Goal: Task Accomplishment & Management: Complete application form

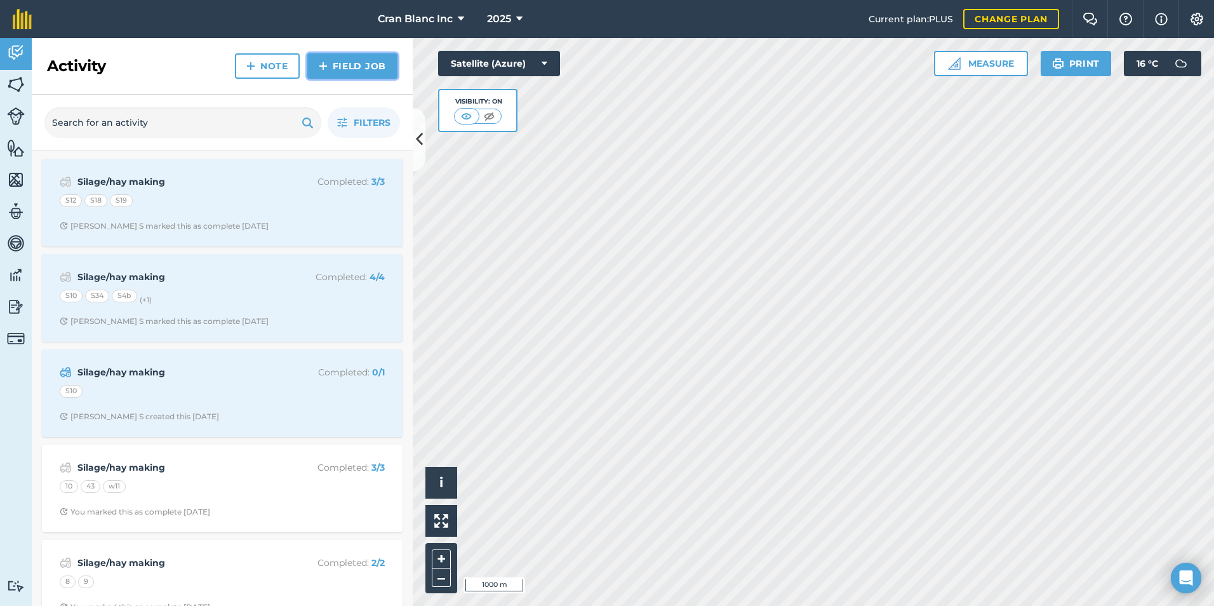
click at [348, 66] on link "Field Job" at bounding box center [352, 65] width 90 height 25
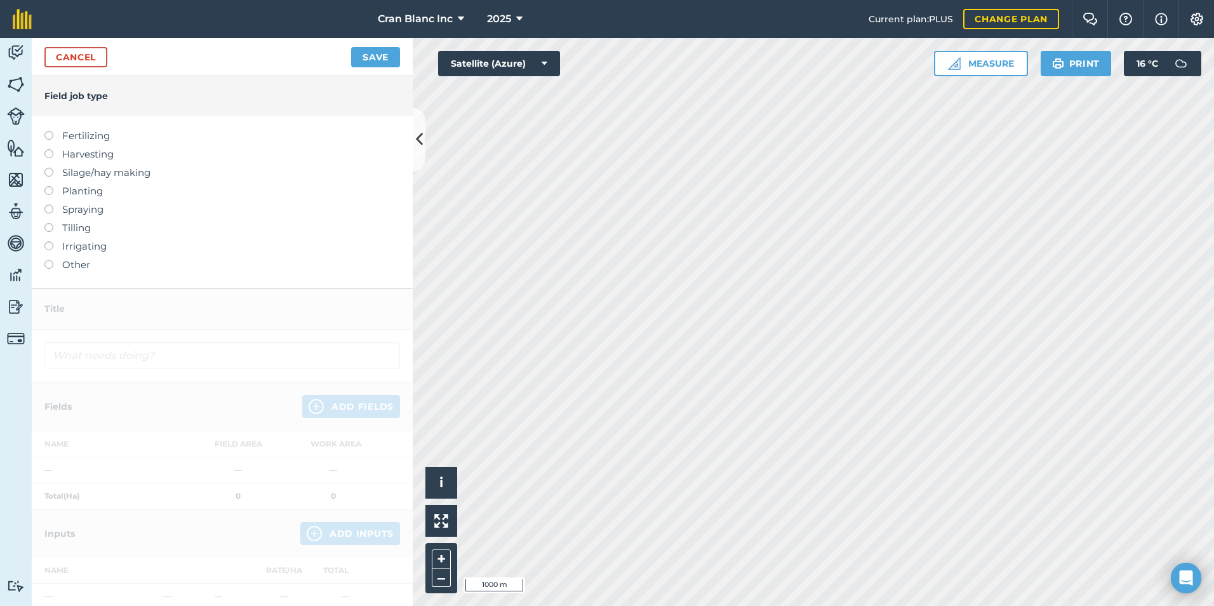
click at [49, 149] on label at bounding box center [53, 149] width 18 height 0
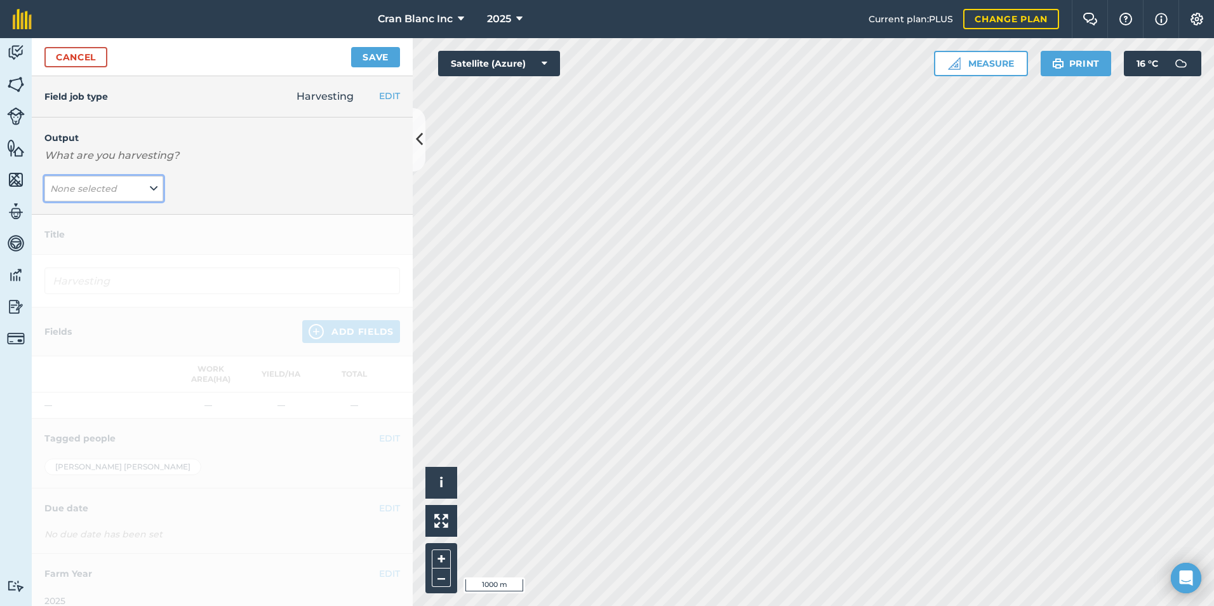
click at [133, 191] on button "None selected" at bounding box center [103, 188] width 119 height 25
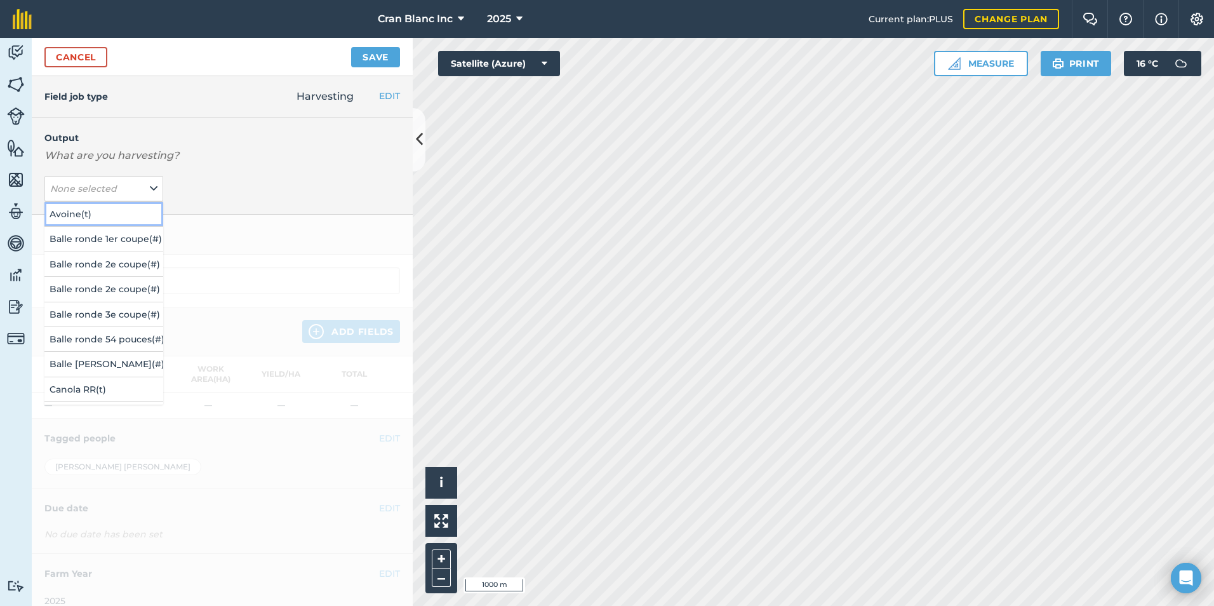
click at [69, 213] on button "Avoine ( t )" at bounding box center [103, 214] width 119 height 24
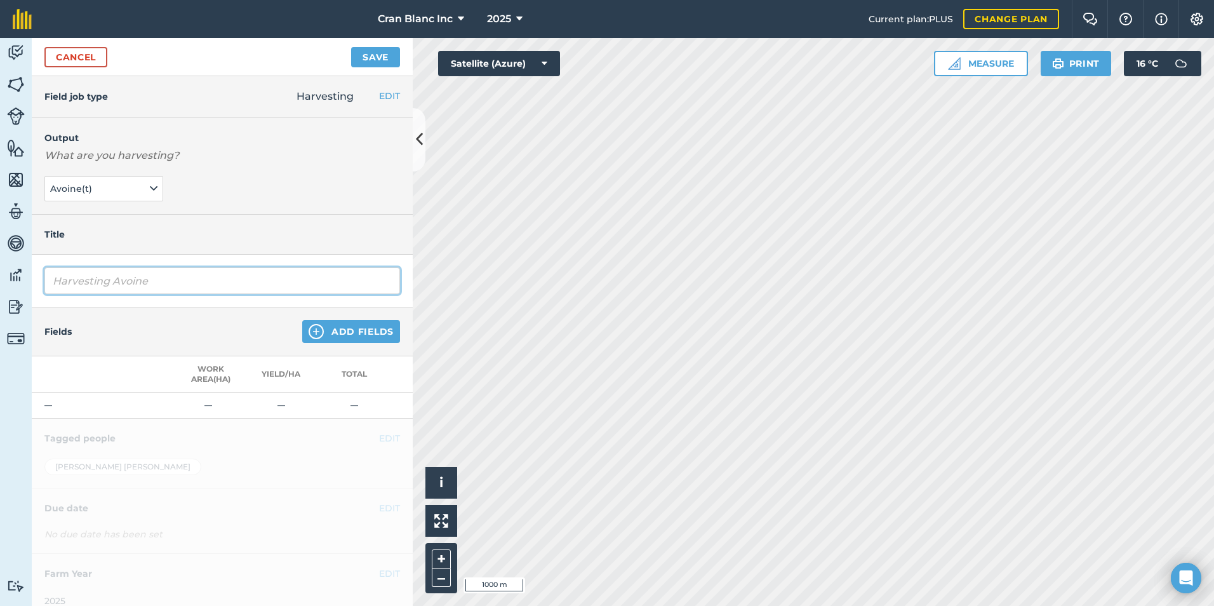
click at [179, 282] on input "Harvesting Avoine" at bounding box center [222, 280] width 356 height 27
type input "Harvesting AvoineAvoine Cran Blanc"
click at [351, 47] on button "Save" at bounding box center [375, 57] width 49 height 20
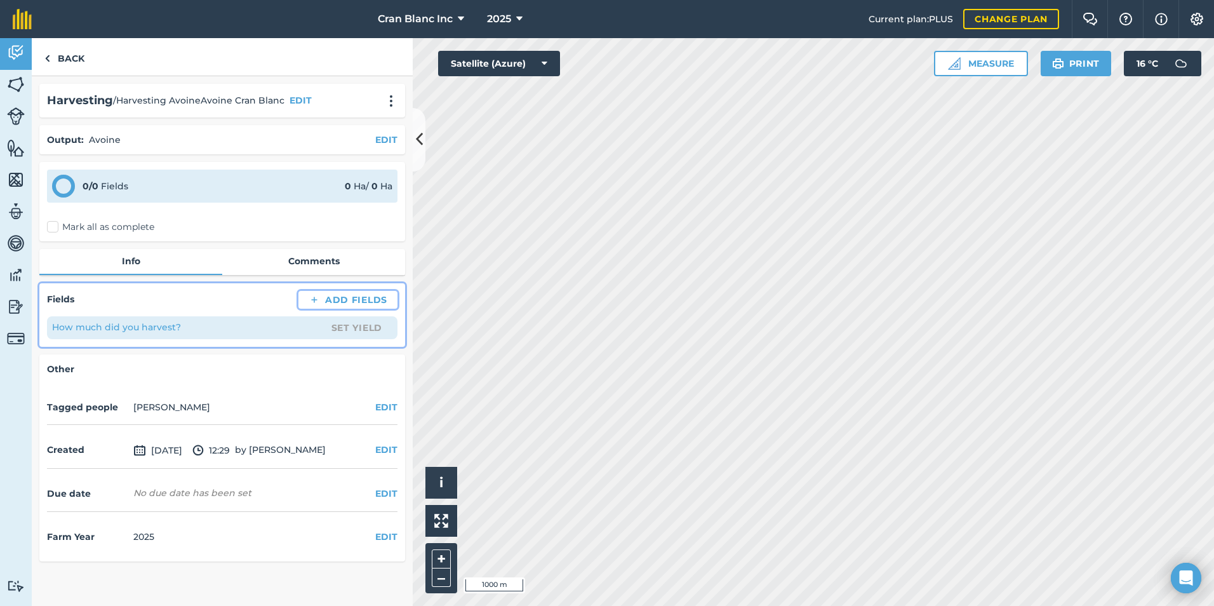
click at [347, 297] on button "Add Fields" at bounding box center [347, 300] width 99 height 18
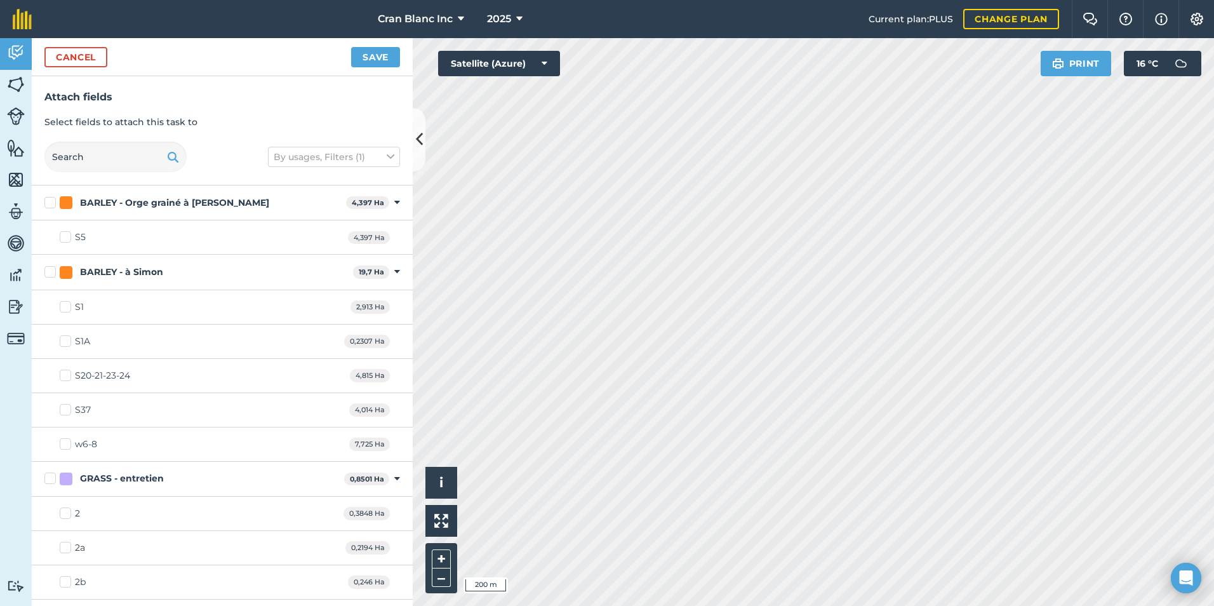
checkbox input "true"
click at [67, 62] on button "Cancel" at bounding box center [75, 57] width 63 height 20
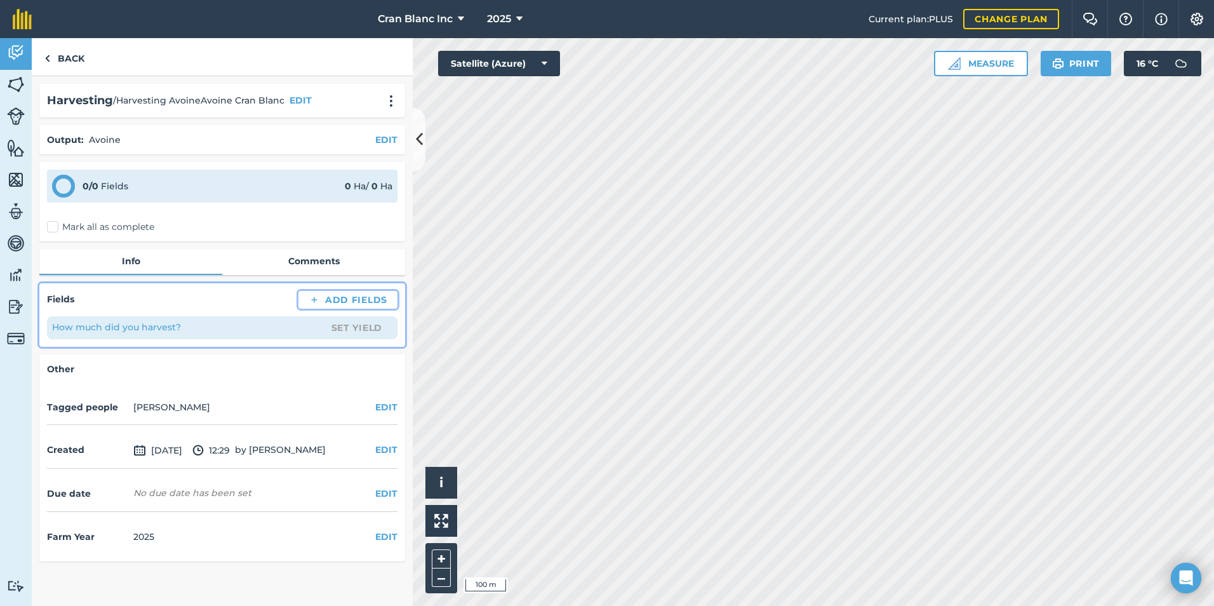
click at [361, 302] on button "Add Fields" at bounding box center [347, 300] width 99 height 18
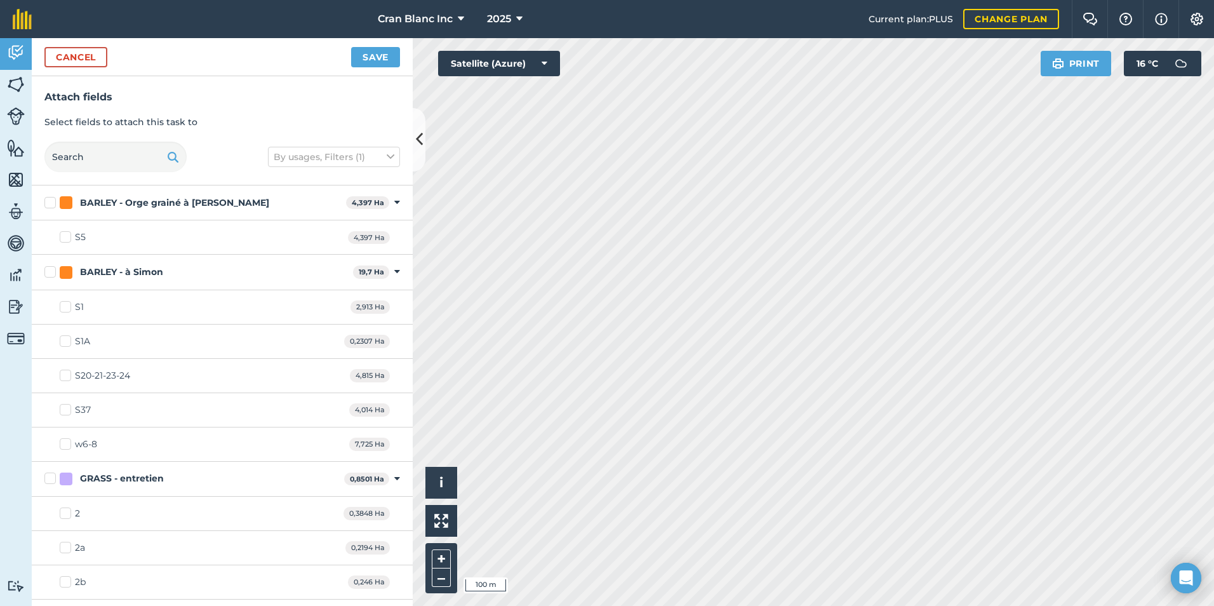
checkbox input "true"
click at [366, 63] on button "Save" at bounding box center [375, 57] width 49 height 20
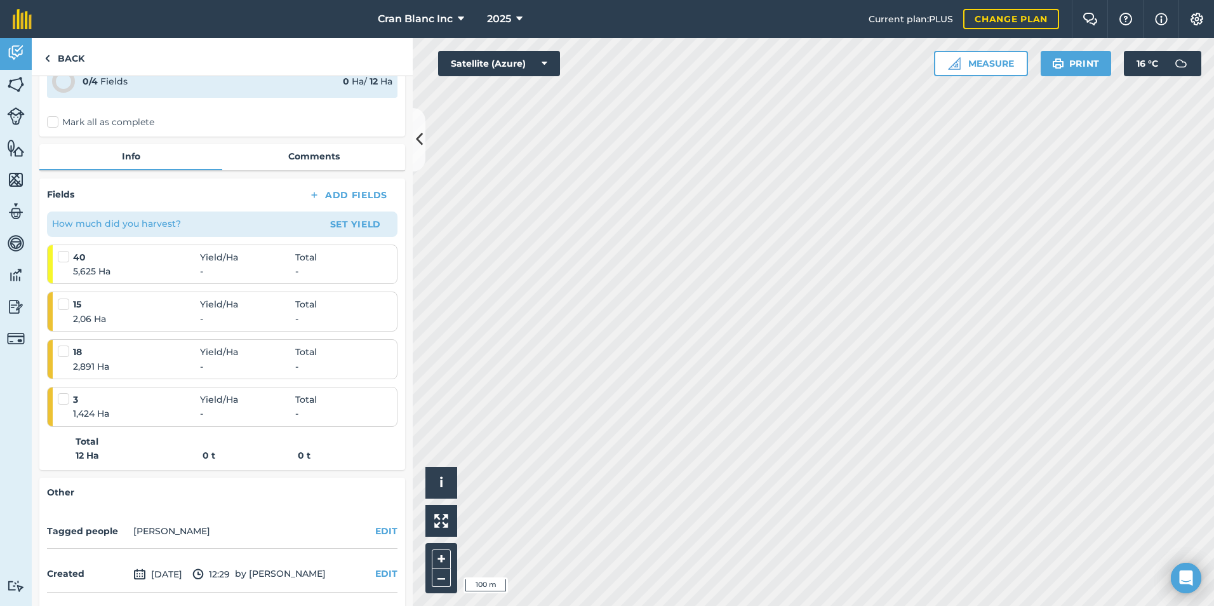
scroll to position [127, 0]
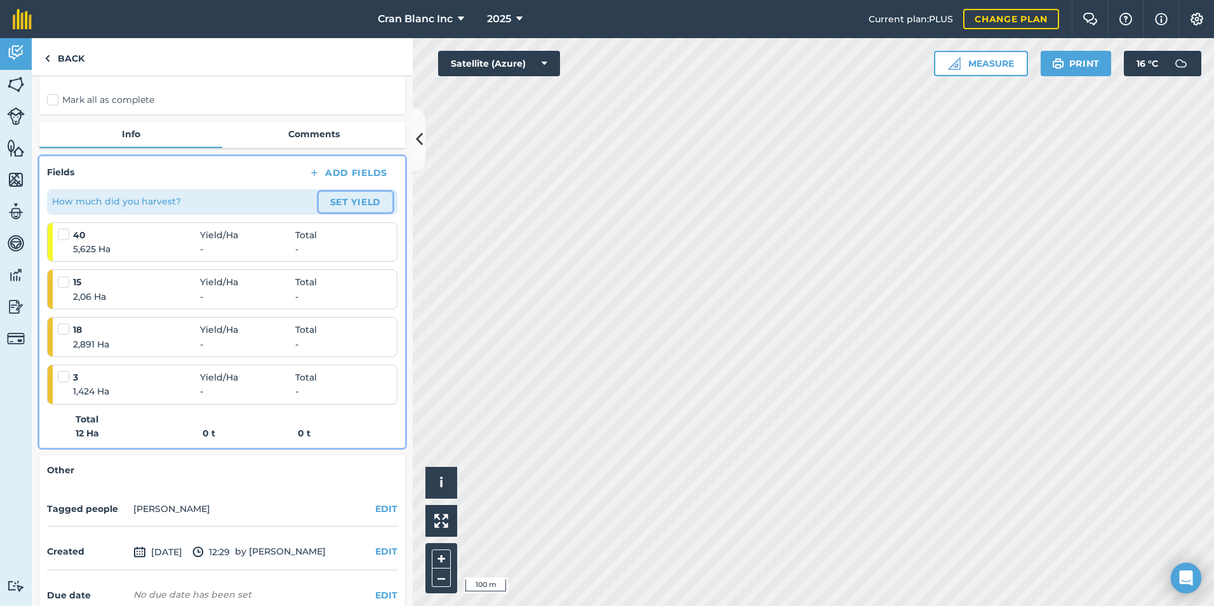
click at [351, 204] on button "Set Yield" at bounding box center [356, 202] width 74 height 20
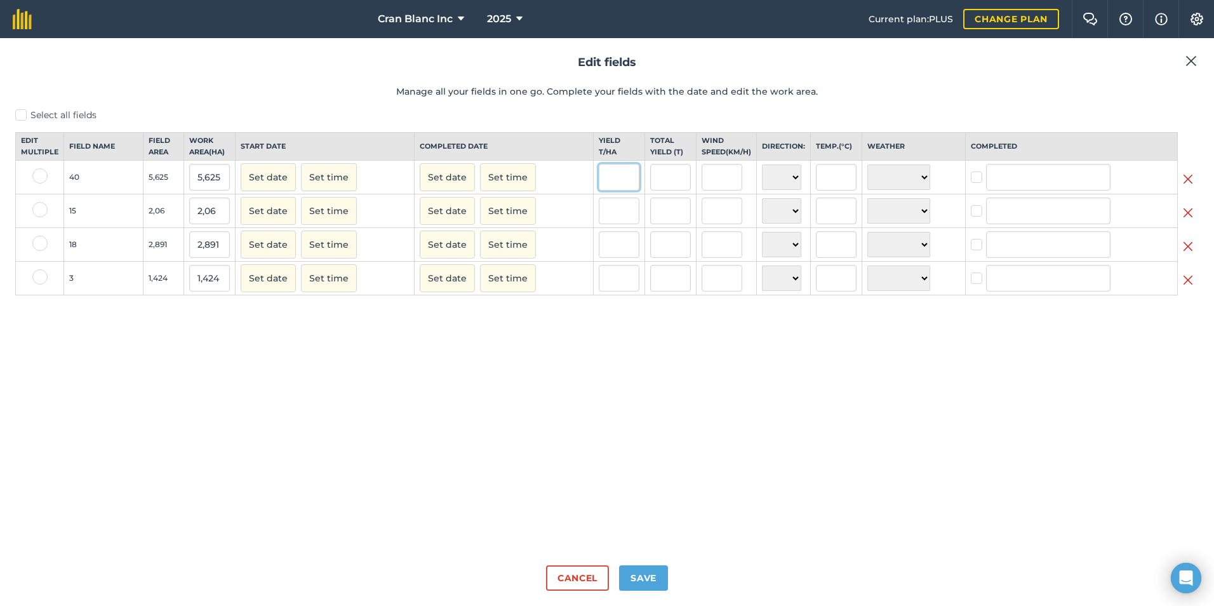
click at [602, 184] on input "text" at bounding box center [619, 177] width 41 height 27
click at [608, 224] on input "text" at bounding box center [619, 210] width 41 height 27
click at [609, 258] on input "text" at bounding box center [619, 244] width 41 height 27
drag, startPoint x: 609, startPoint y: 292, endPoint x: 641, endPoint y: 220, distance: 79.3
click at [609, 291] on input "text" at bounding box center [619, 278] width 41 height 27
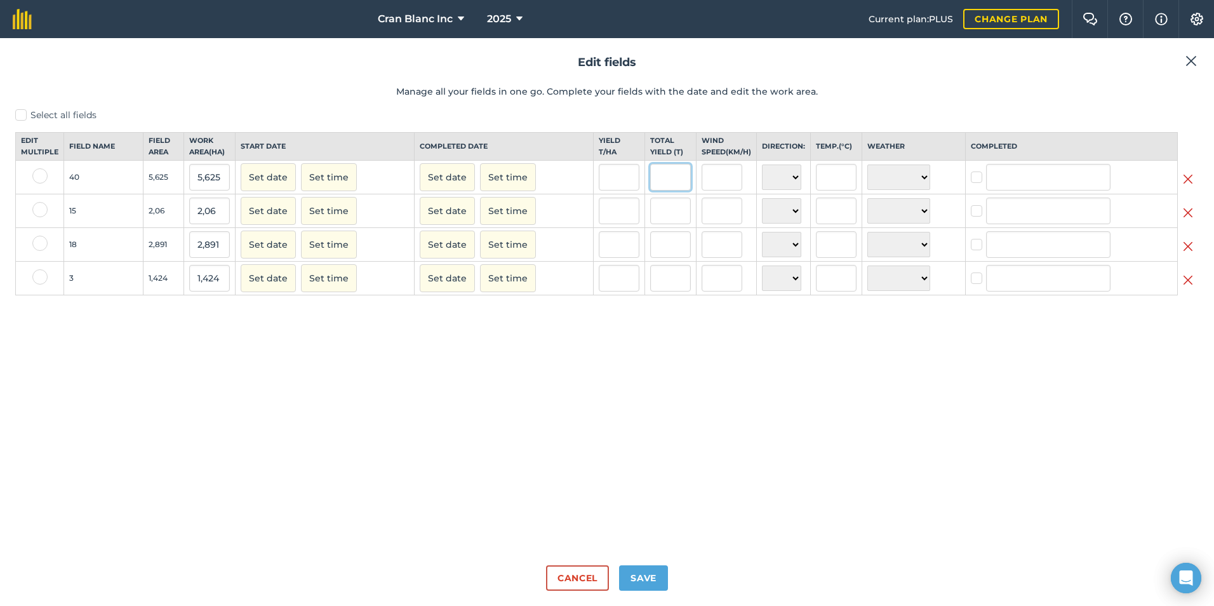
click at [658, 190] on input "text" at bounding box center [670, 177] width 41 height 27
click at [1196, 61] on img at bounding box center [1190, 60] width 11 height 15
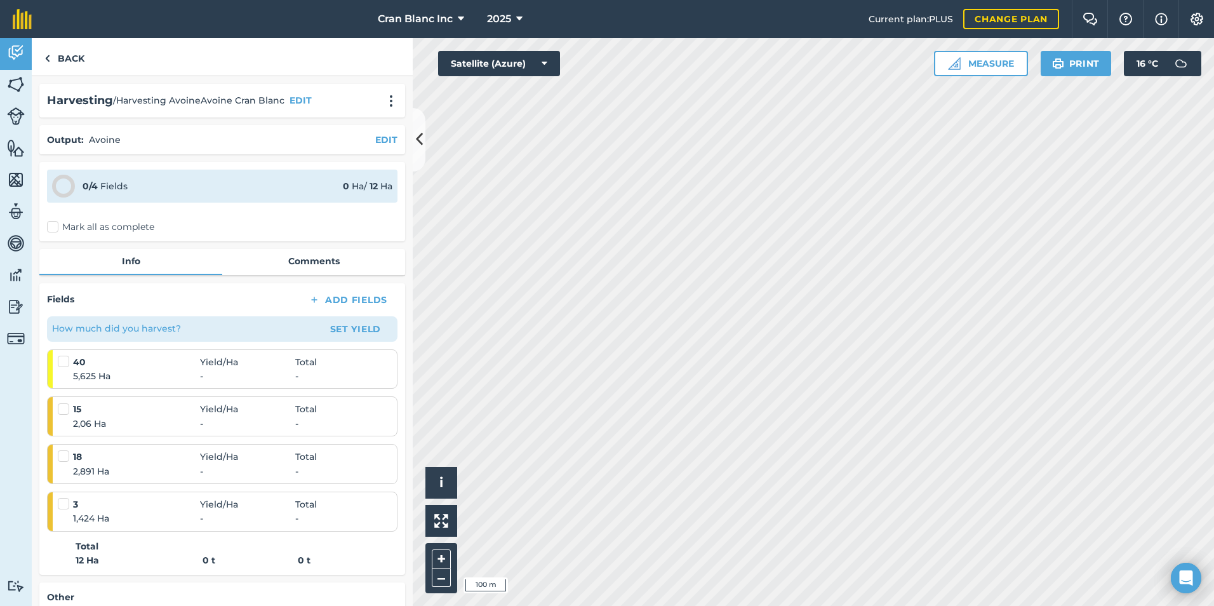
scroll to position [63, 0]
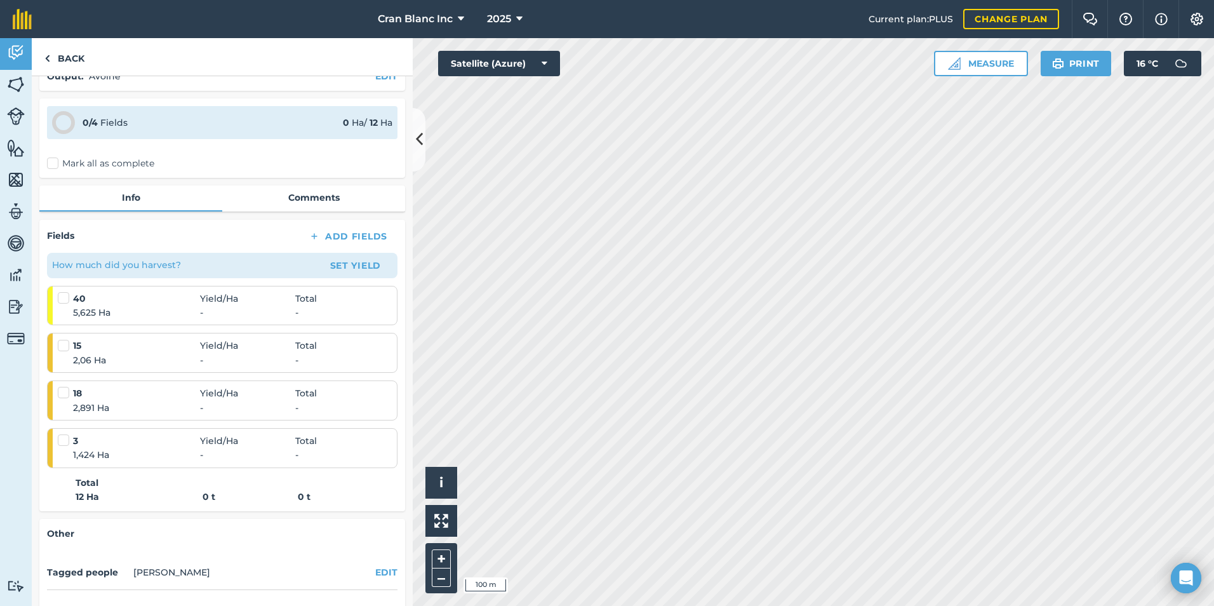
click at [79, 463] on div "3 Yield / Ha Total 1,424 Ha - -" at bounding box center [223, 448] width 331 height 39
click at [64, 434] on label at bounding box center [65, 434] width 15 height 0
click at [64, 439] on input "checkbox" at bounding box center [62, 438] width 8 height 8
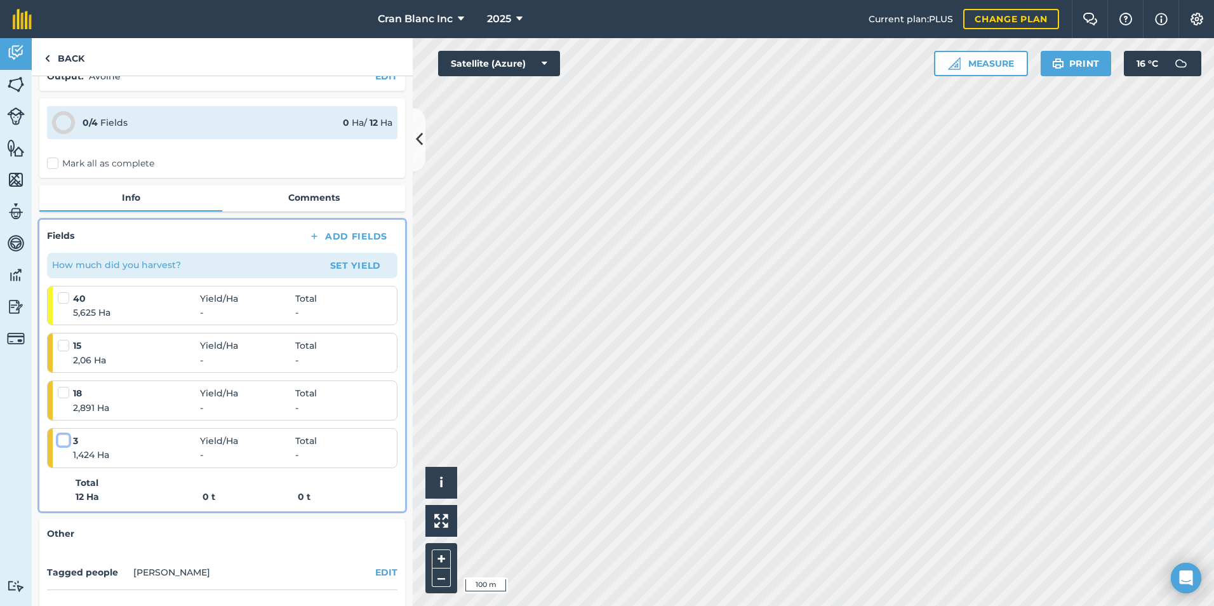
checkbox input "false"
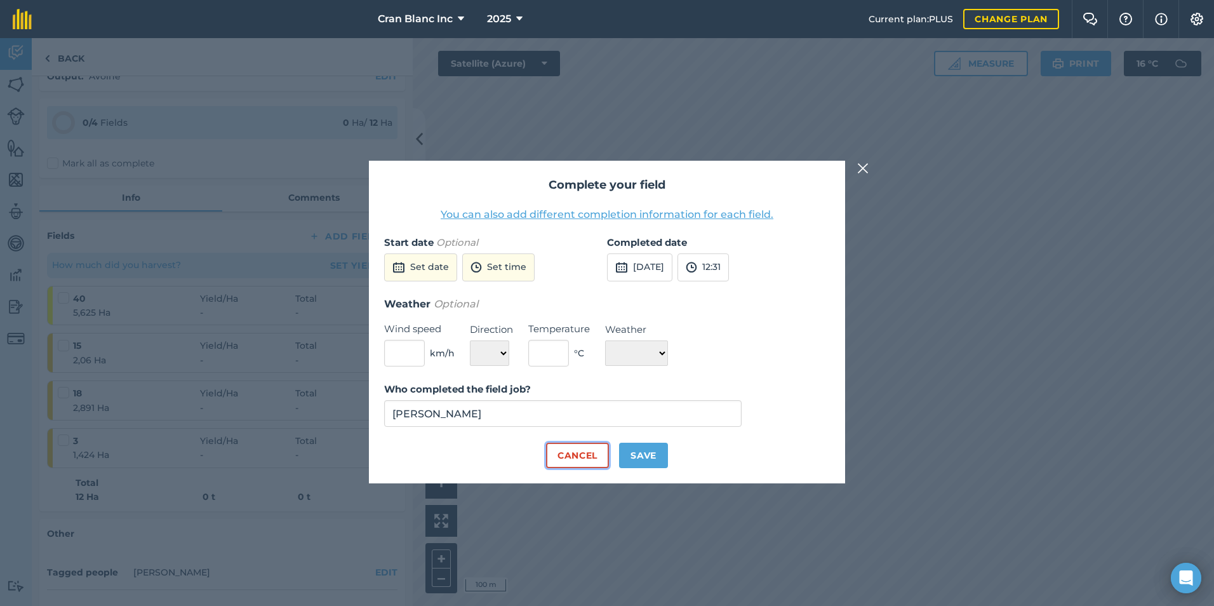
click at [558, 459] on button "Cancel" at bounding box center [577, 455] width 63 height 25
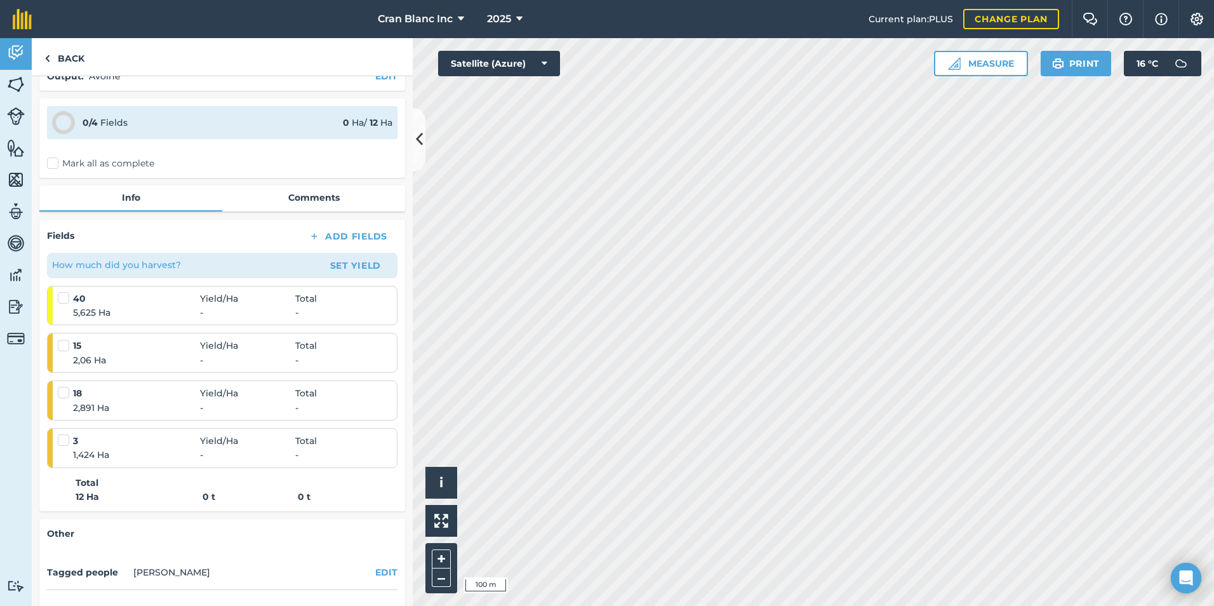
click at [347, 254] on div "How much did you harvest? Set Yield" at bounding box center [222, 265] width 351 height 25
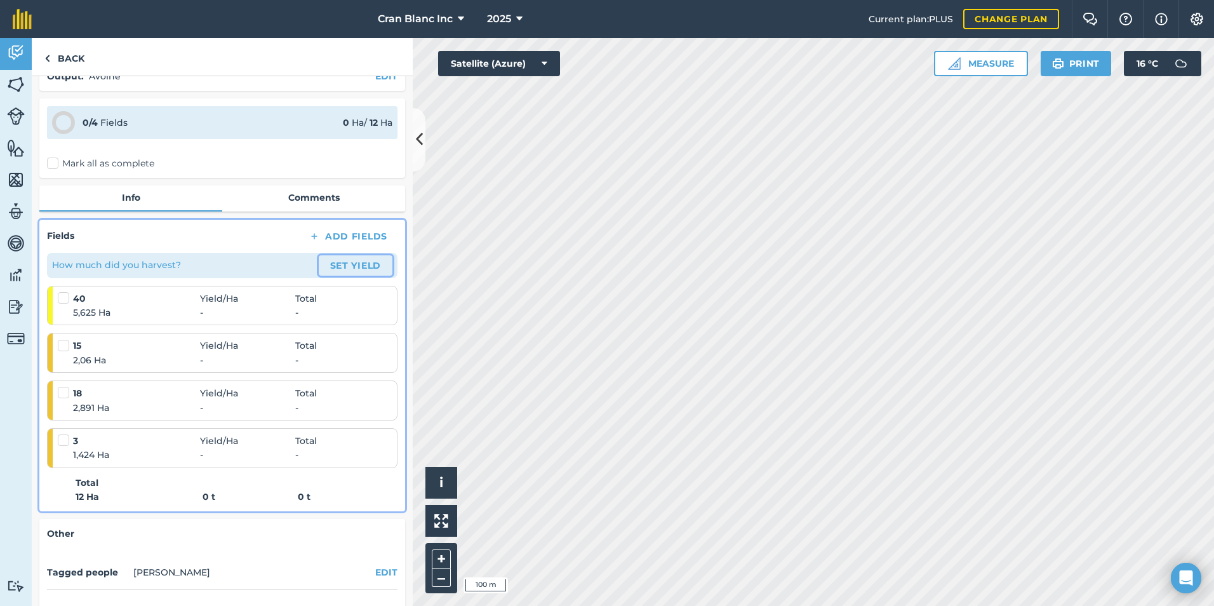
click at [347, 264] on button "Set Yield" at bounding box center [356, 265] width 74 height 20
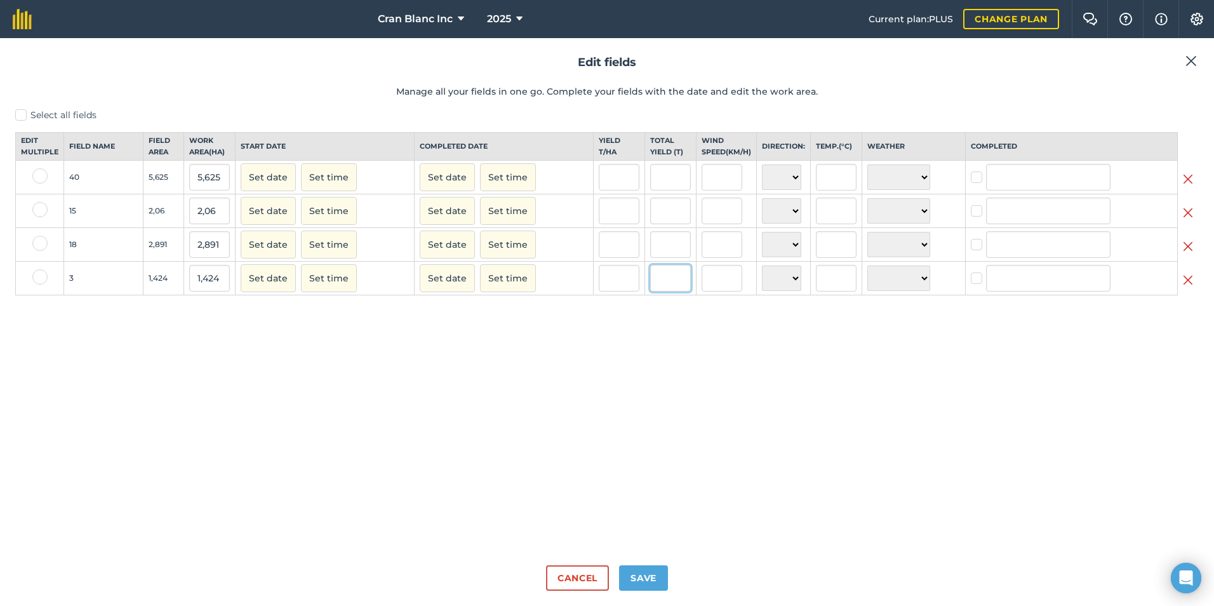
click at [658, 291] on input "text" at bounding box center [670, 278] width 41 height 27
type input "5"
type input "3,51123595505618"
click at [668, 255] on input "text" at bounding box center [670, 244] width 41 height 27
click at [662, 291] on input "5" at bounding box center [670, 278] width 41 height 27
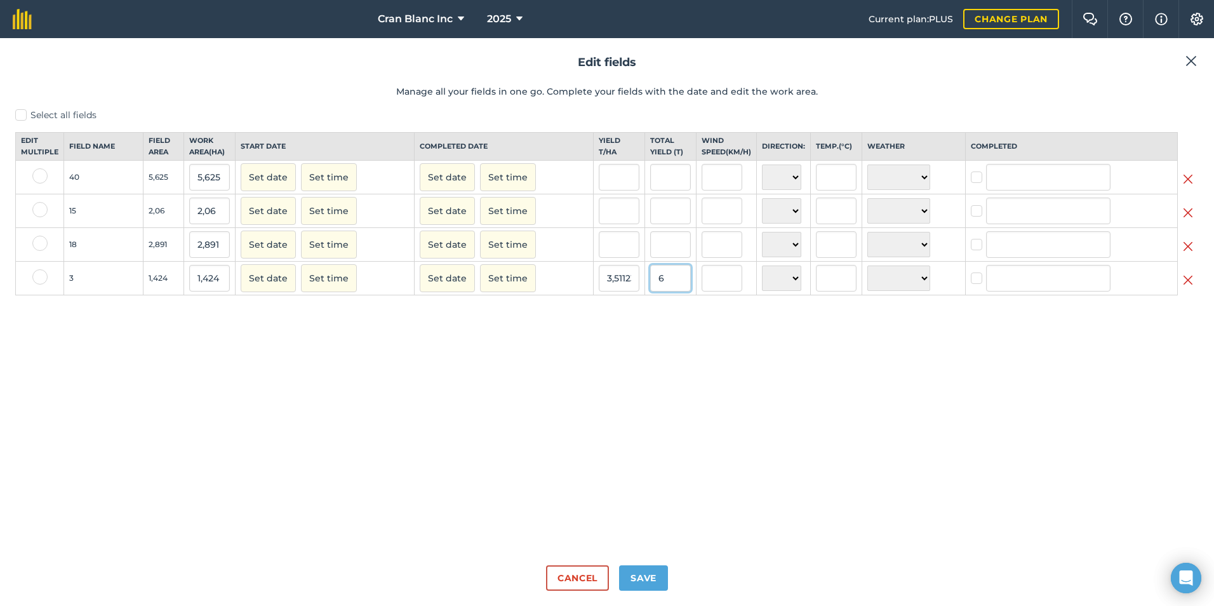
type input "6"
type input "4,213483146067416"
click at [663, 253] on input "text" at bounding box center [670, 244] width 41 height 27
click at [661, 188] on input "text" at bounding box center [670, 177] width 41 height 27
click at [664, 185] on input "text" at bounding box center [670, 177] width 41 height 27
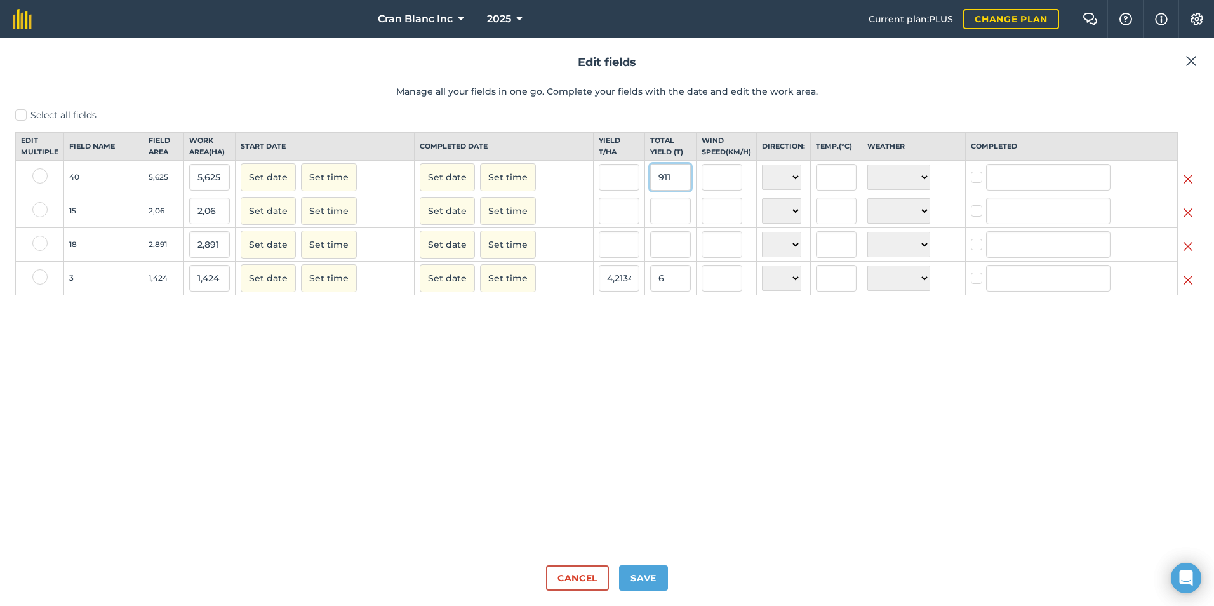
type input "911"
click at [241, 163] on button "Set date" at bounding box center [268, 177] width 55 height 28
type input "161,95555555555555"
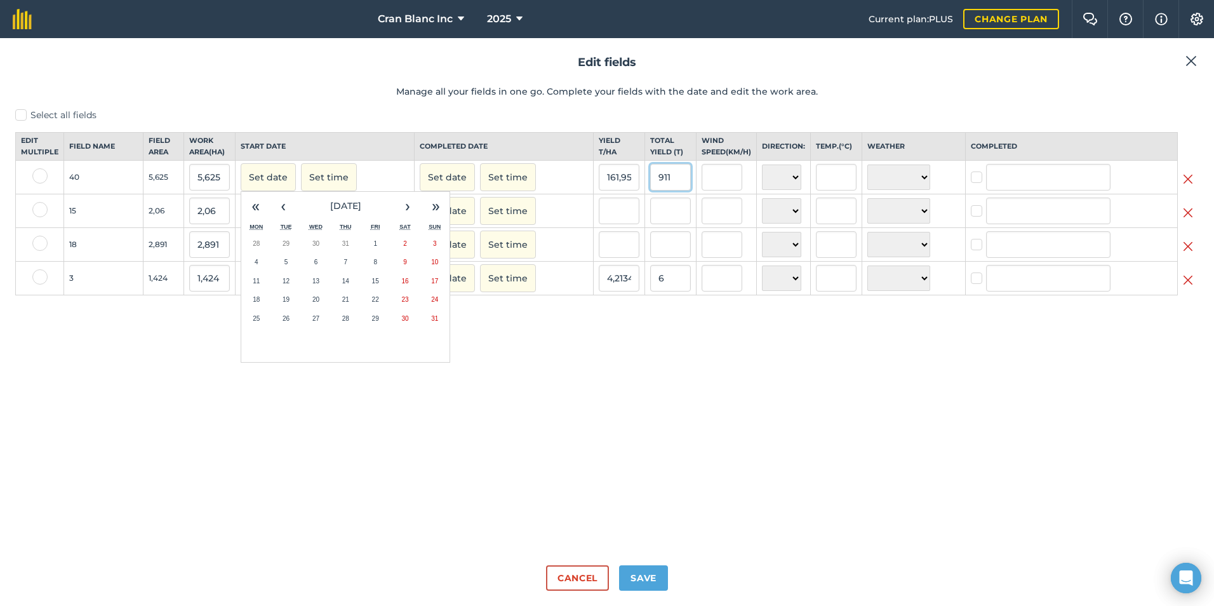
click at [656, 189] on input "911" at bounding box center [670, 177] width 41 height 27
type input "9,11"
type input "1,6195555555555554"
click at [664, 224] on input "text" at bounding box center [670, 210] width 41 height 27
click at [668, 189] on input "9,11" at bounding box center [670, 177] width 41 height 27
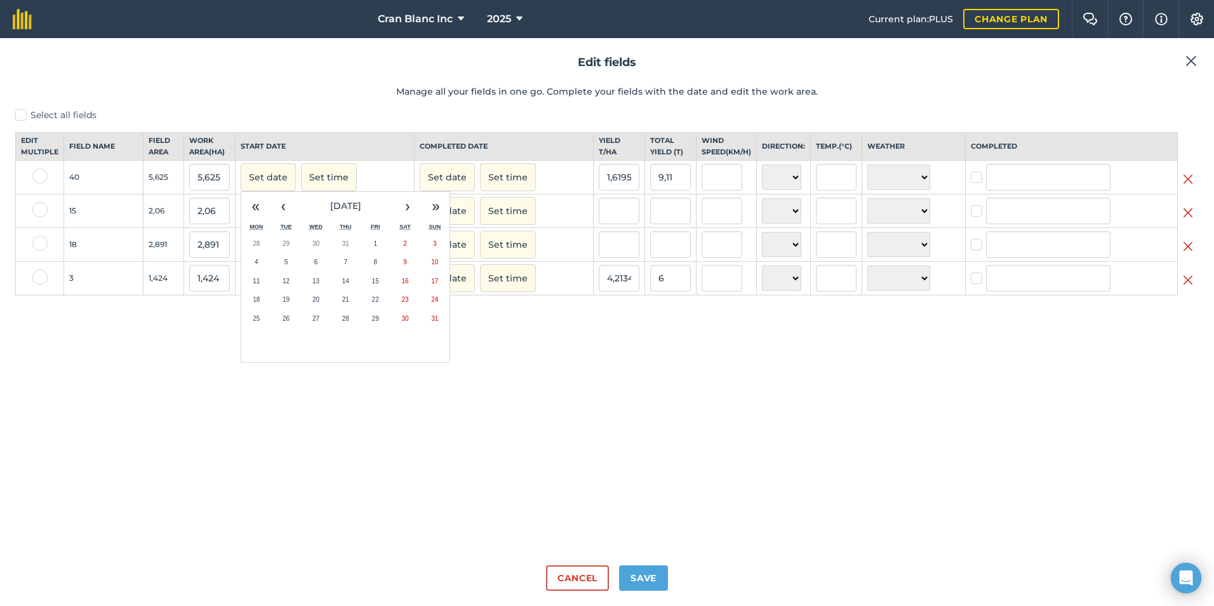
click at [648, 331] on div "Select all fields Edit multiple Field name Field Area Work area ( Ha ) Start da…" at bounding box center [607, 332] width 1184 height 446
click at [1189, 62] on img at bounding box center [1190, 60] width 11 height 15
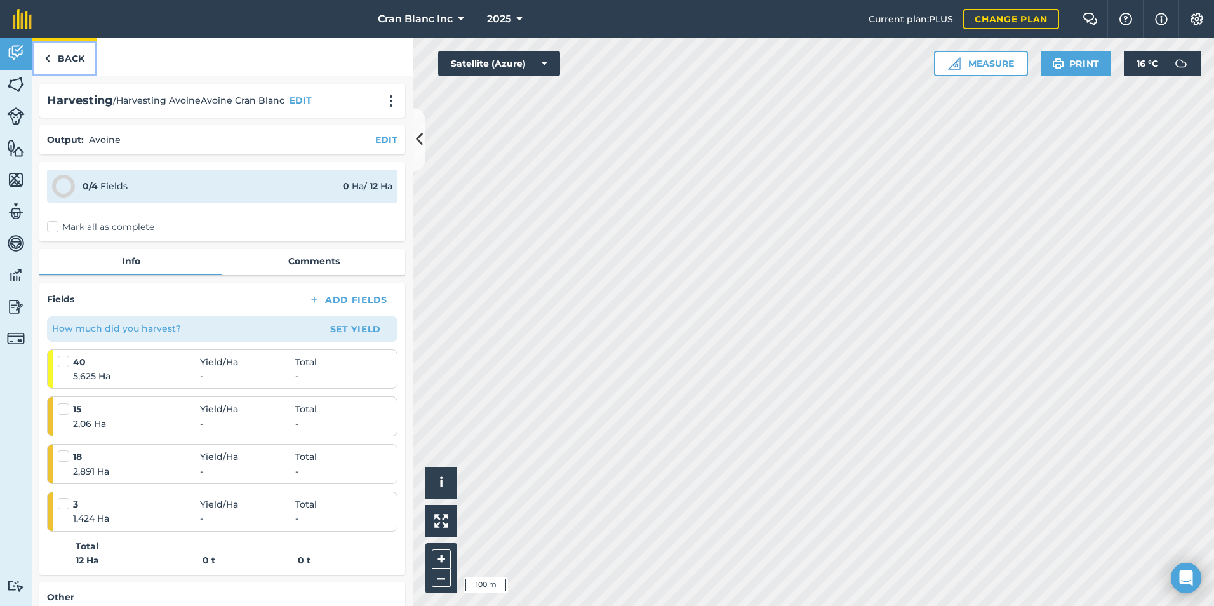
click at [66, 57] on link "Back" at bounding box center [64, 56] width 65 height 37
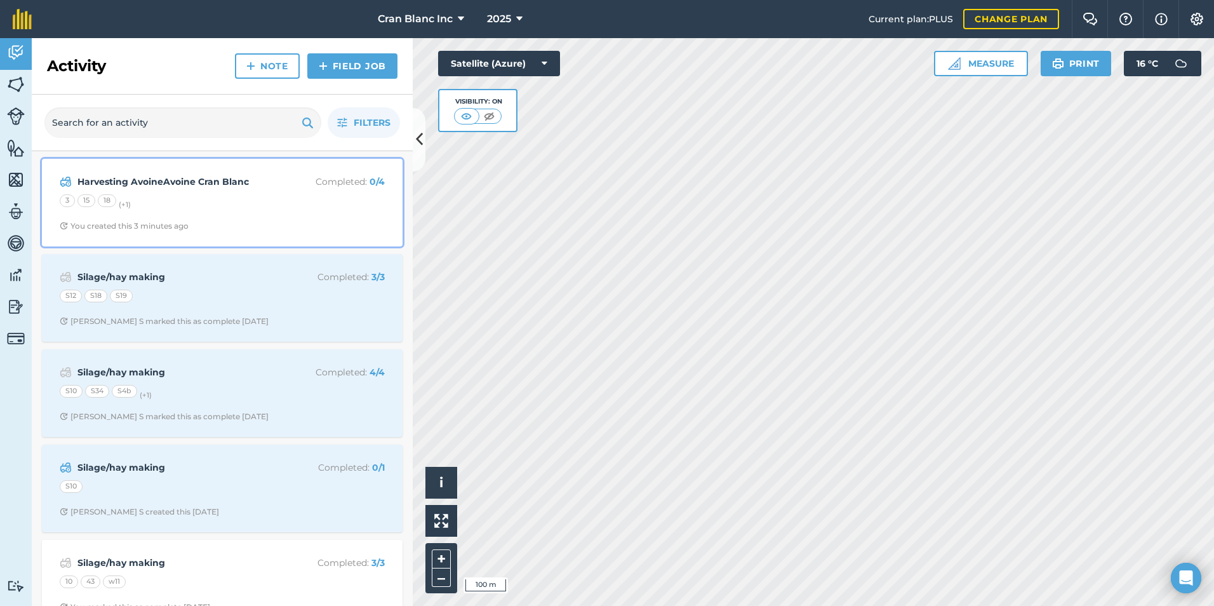
click at [190, 197] on div "3 15 18 (+ 1 )" at bounding box center [222, 202] width 325 height 17
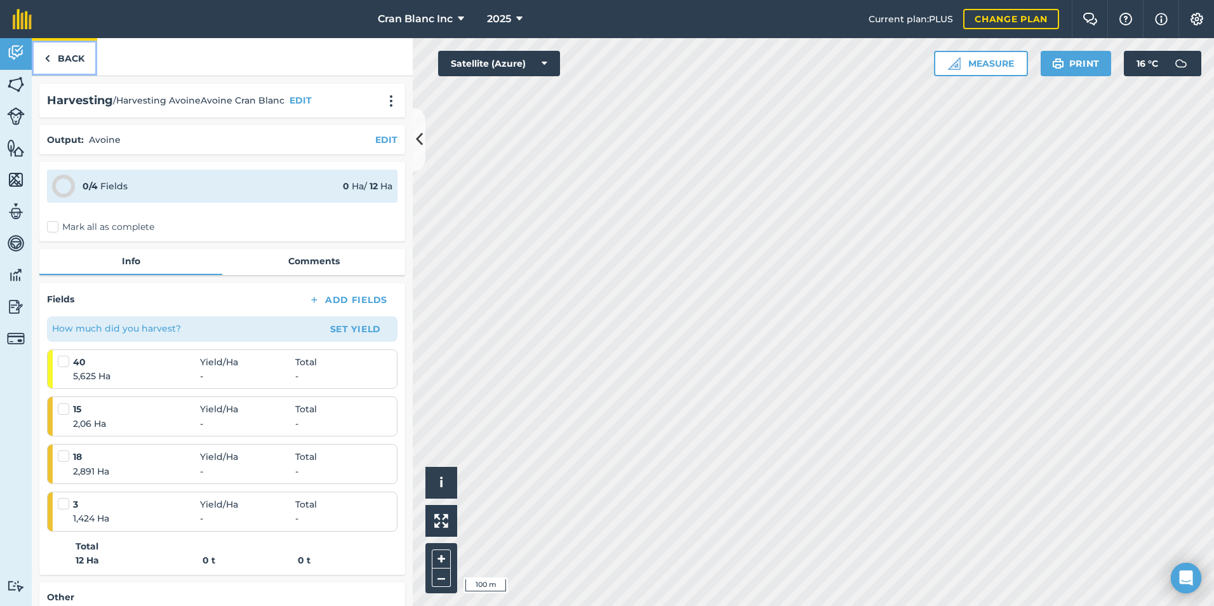
click at [69, 60] on link "Back" at bounding box center [64, 56] width 65 height 37
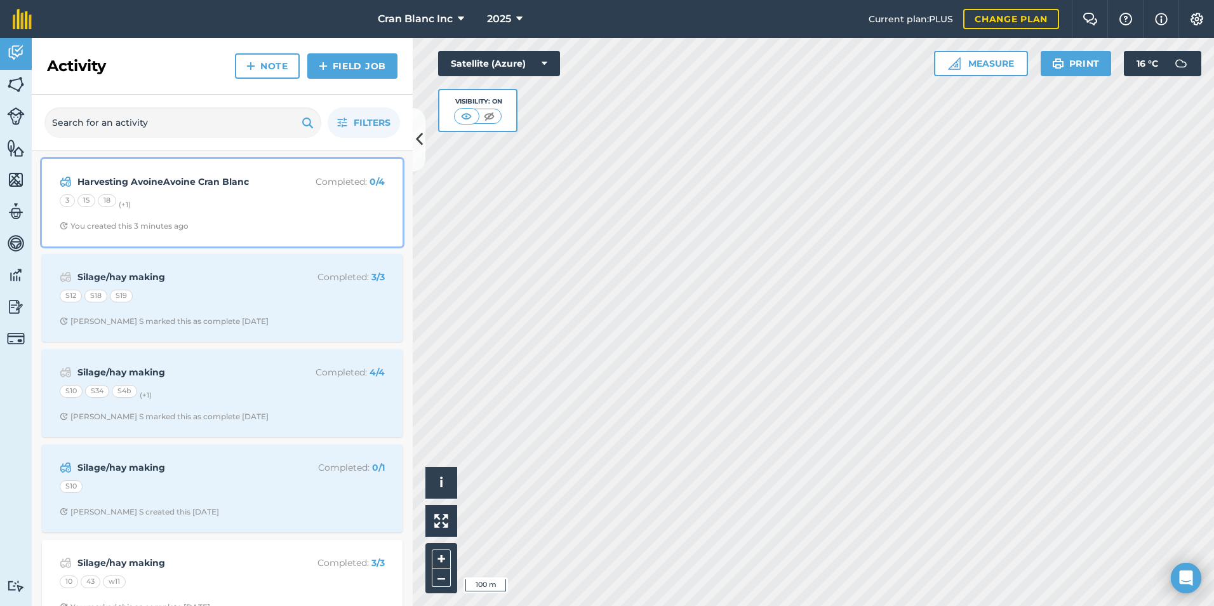
click at [200, 201] on div "3 15 18 (+ 1 )" at bounding box center [222, 202] width 325 height 17
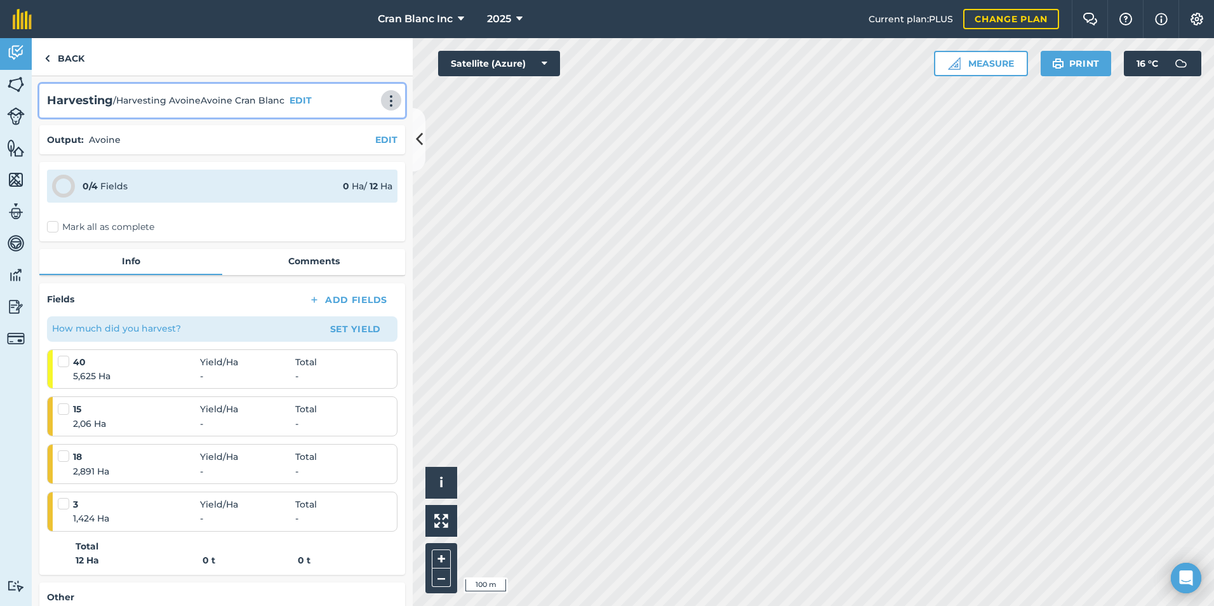
click at [385, 101] on img at bounding box center [391, 101] width 15 height 13
click at [345, 156] on link "Delete" at bounding box center [364, 158] width 81 height 25
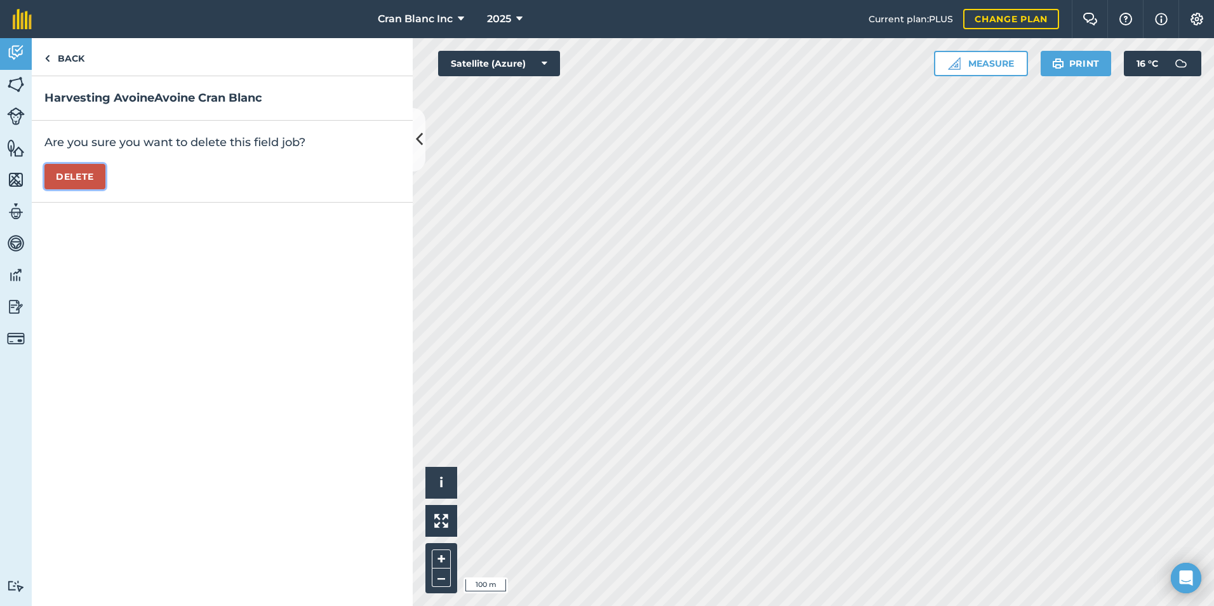
click at [61, 170] on button "Delete" at bounding box center [74, 176] width 61 height 25
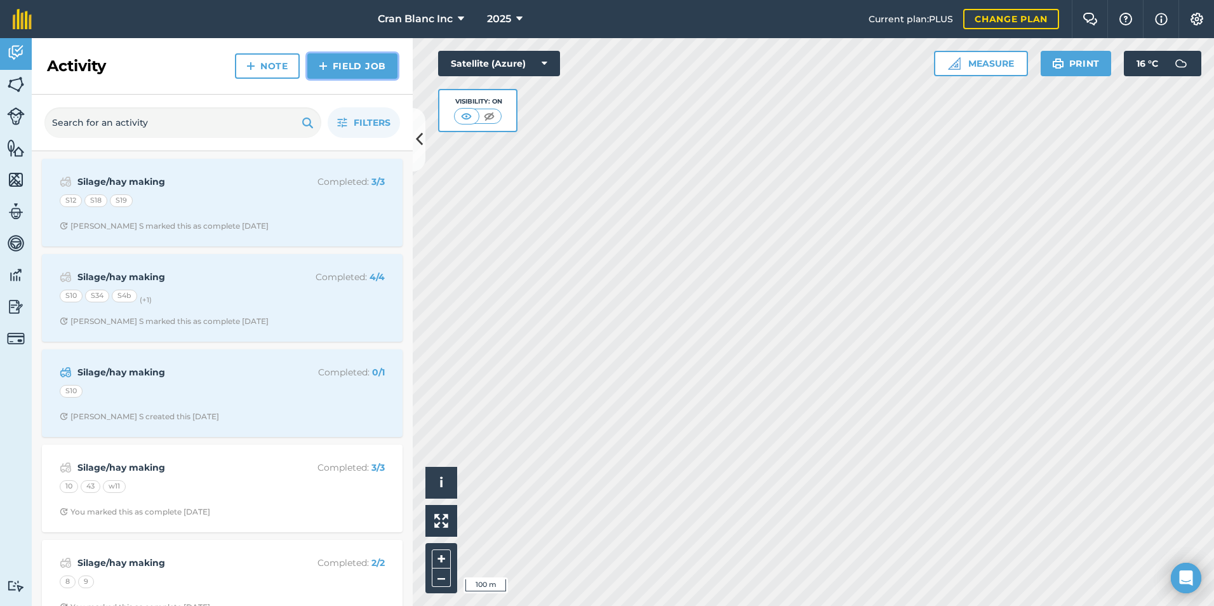
click at [349, 70] on link "Field Job" at bounding box center [352, 65] width 90 height 25
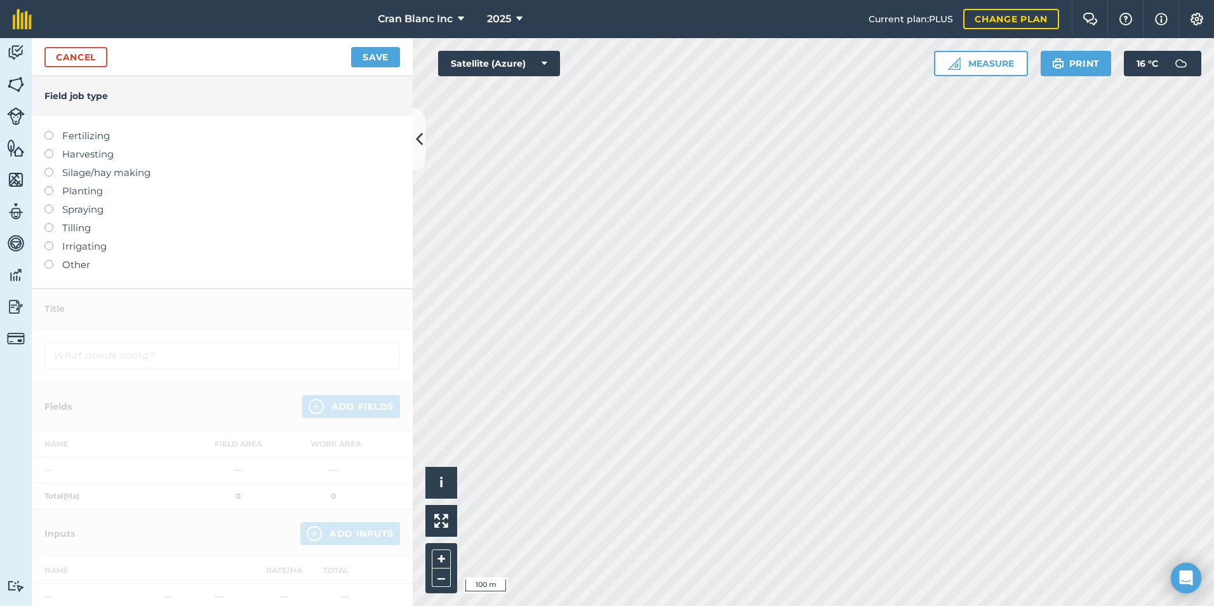
click at [47, 149] on label at bounding box center [53, 149] width 18 height 0
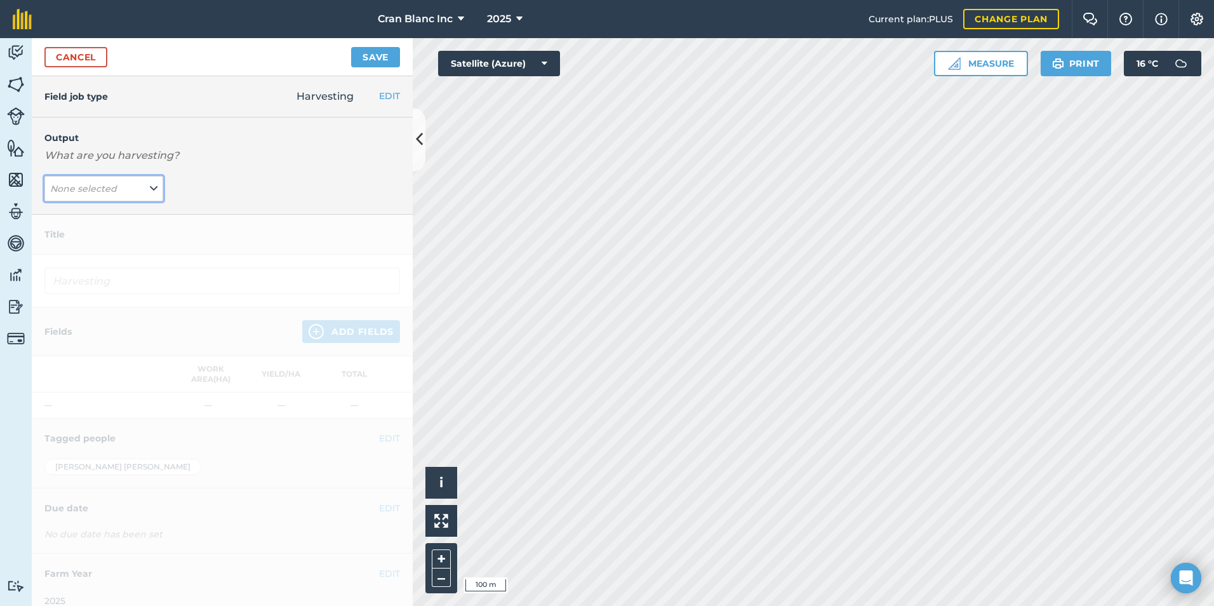
click at [56, 185] on em "None selected" at bounding box center [83, 188] width 67 height 11
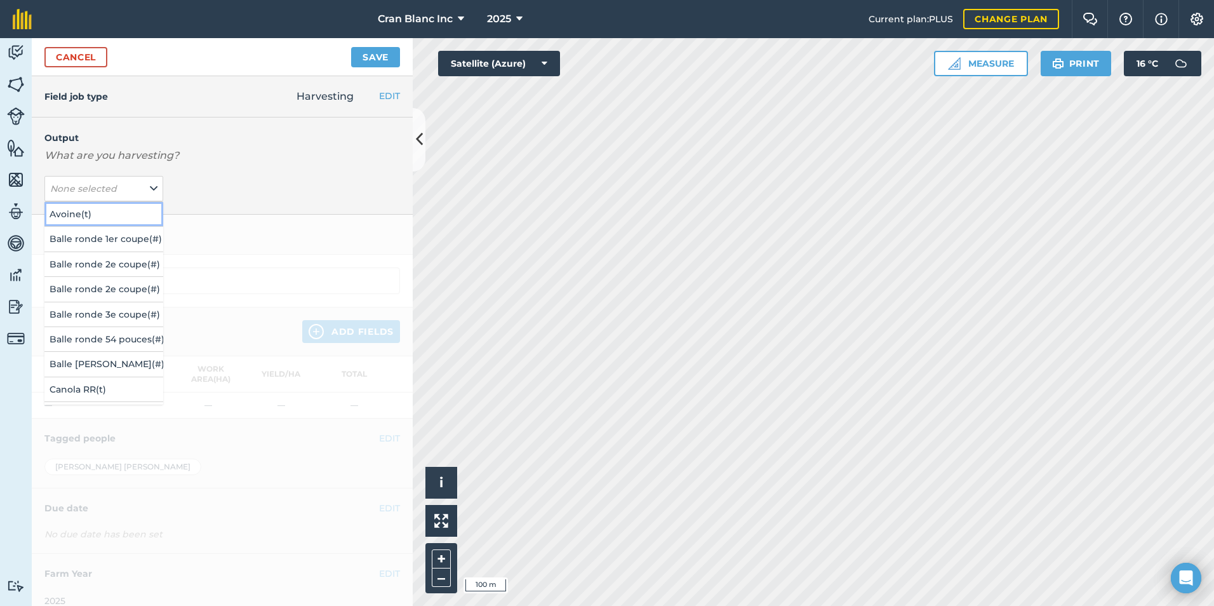
click at [73, 220] on button "Avoine ( t )" at bounding box center [103, 214] width 119 height 24
type input "Harvesting Avoine"
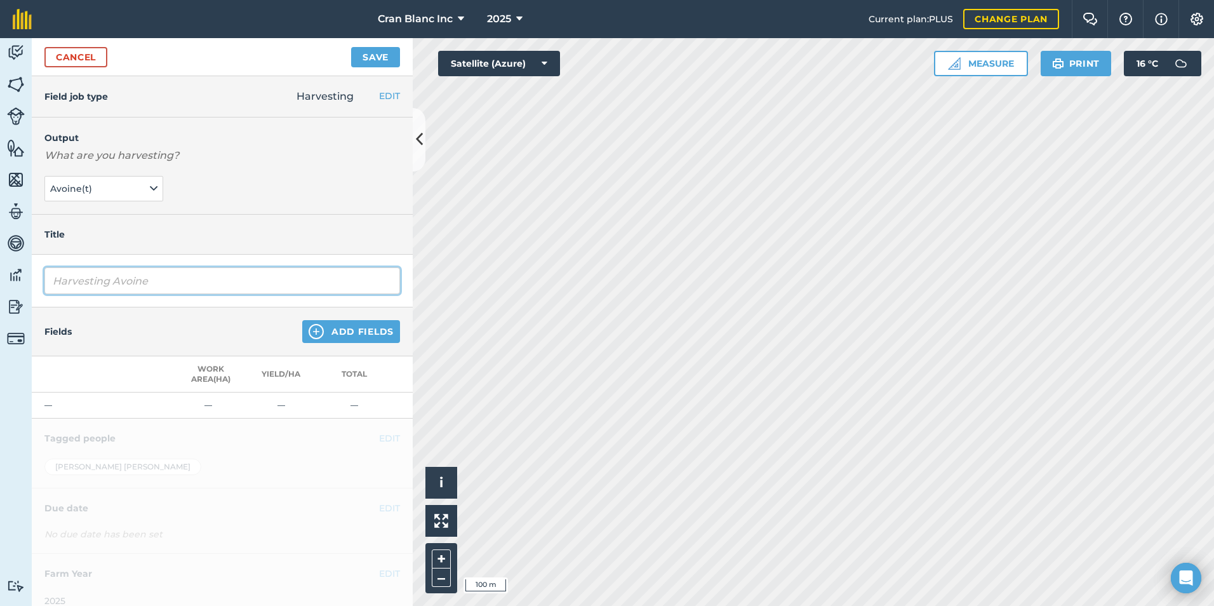
click at [145, 281] on input "Harvesting Avoine" at bounding box center [222, 280] width 356 height 27
click at [361, 332] on button "Add Fields" at bounding box center [351, 331] width 98 height 23
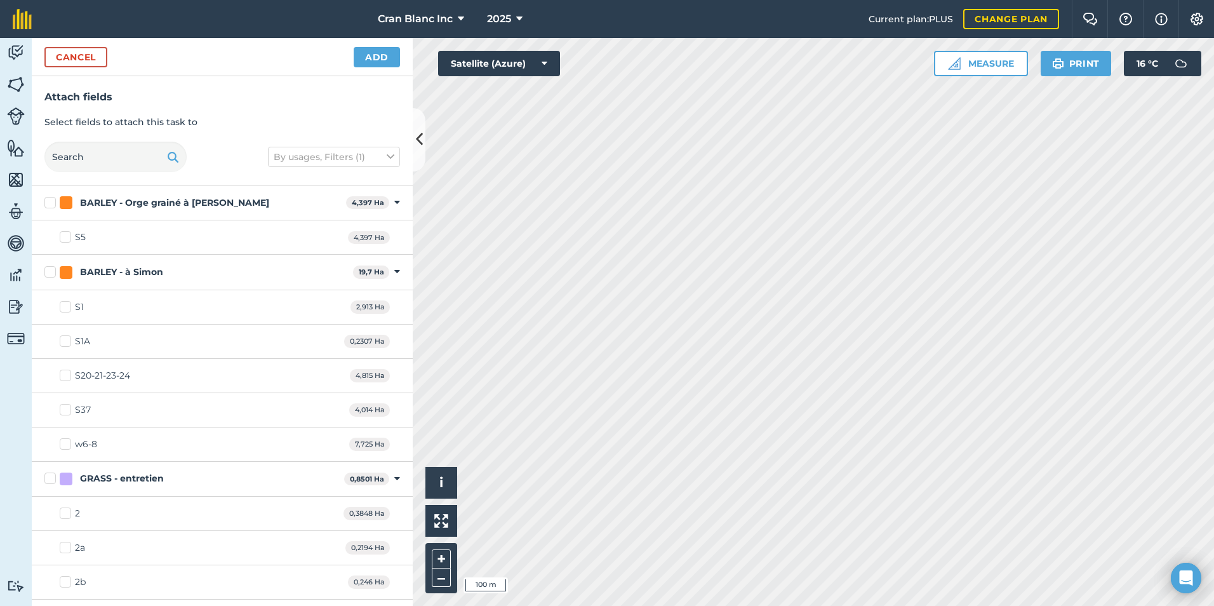
checkbox input "true"
click at [376, 61] on button "Add" at bounding box center [377, 57] width 46 height 20
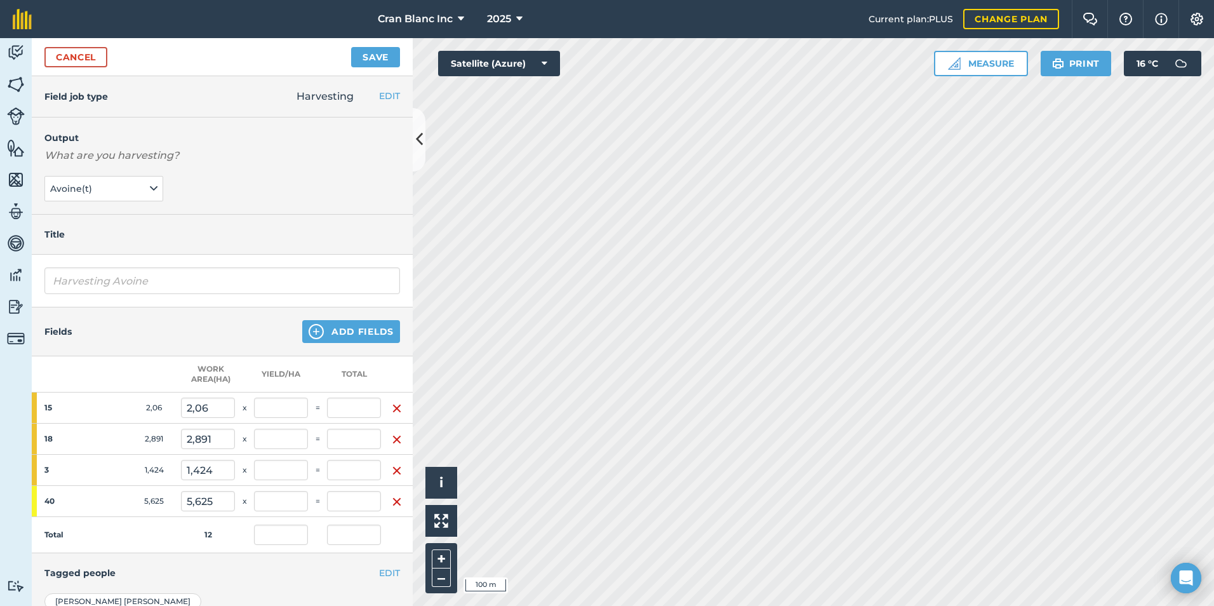
scroll to position [63, 0]
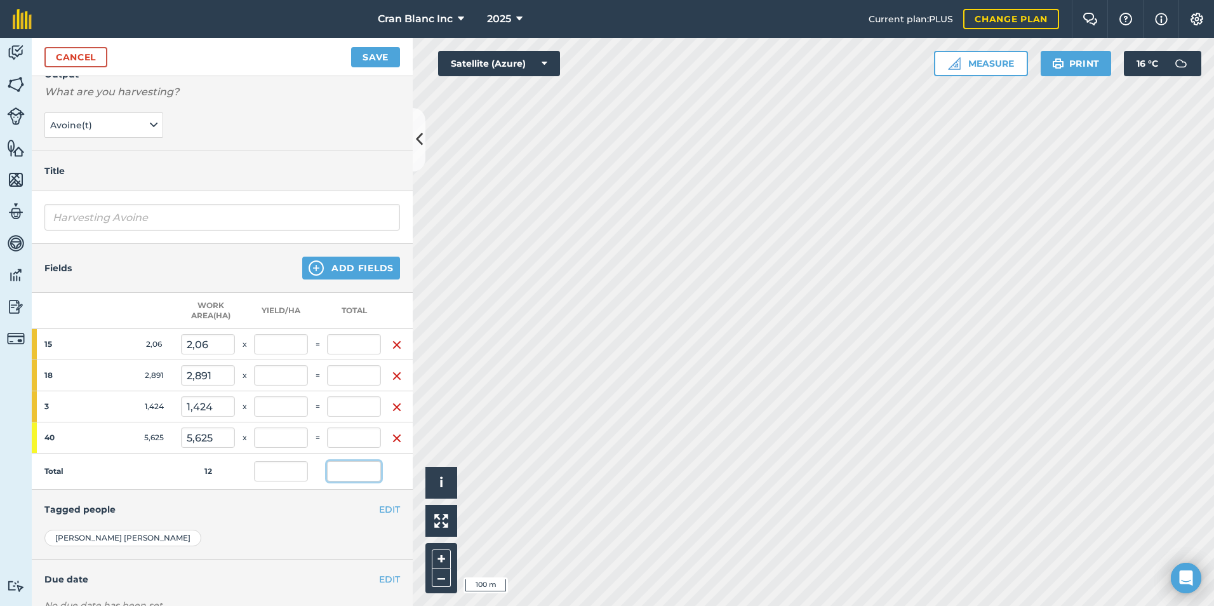
click at [345, 474] on input "text" at bounding box center [354, 471] width 54 height 20
type input "48"
type input "4"
type input "5,696"
type input "4"
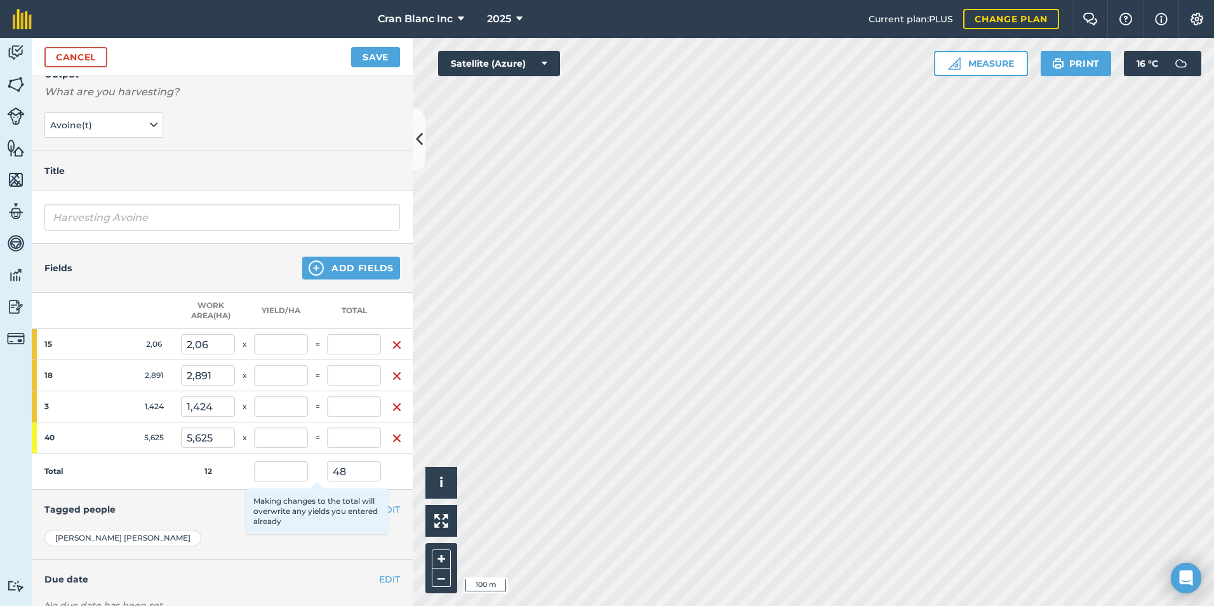
type input "4"
type input "22,5"
type input "4"
type input "8,24"
type input "4"
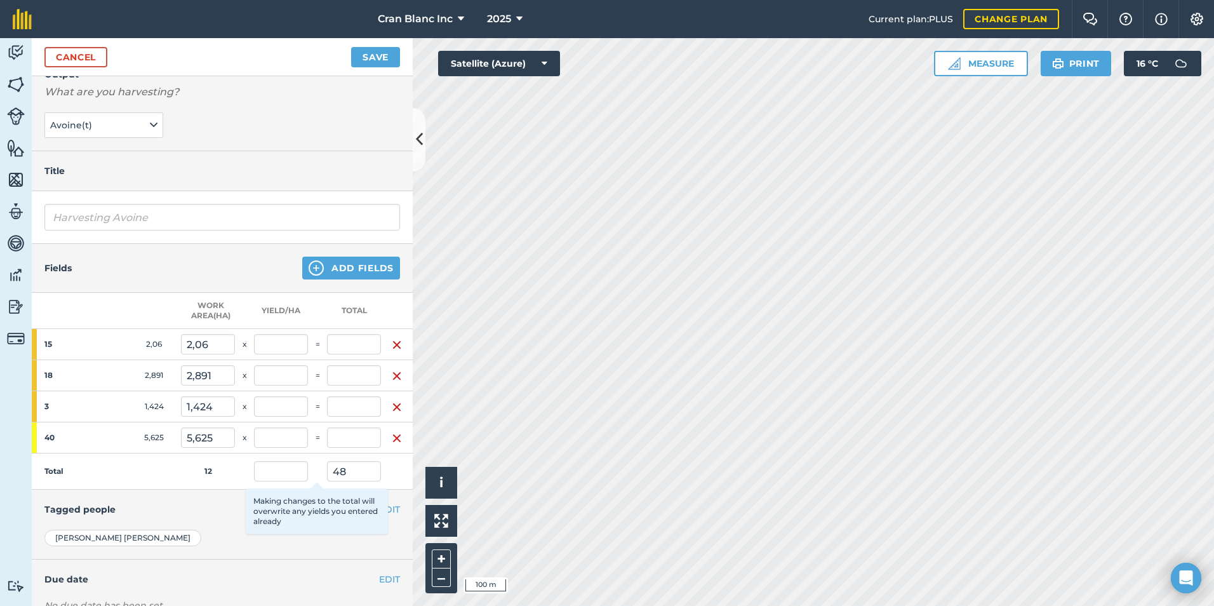
type input "11,564"
click at [170, 474] on td "Total" at bounding box center [106, 471] width 149 height 36
click at [273, 349] on input "4" at bounding box center [281, 344] width 54 height 20
click at [270, 373] on input "4" at bounding box center [281, 375] width 54 height 20
click at [270, 403] on input "4" at bounding box center [281, 406] width 54 height 20
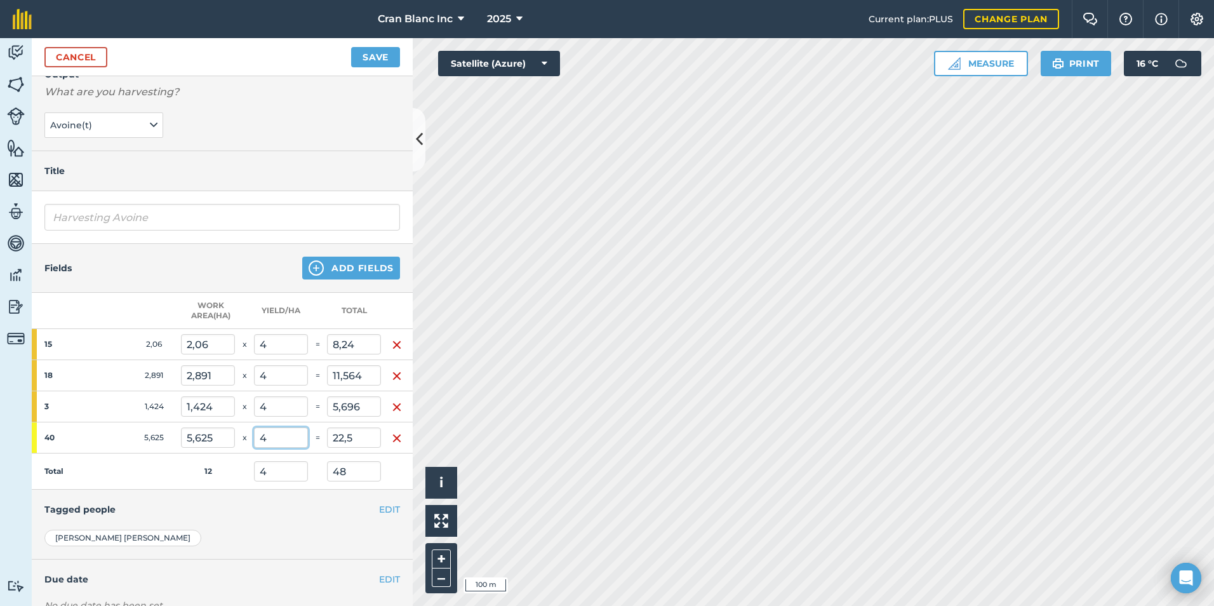
click at [272, 437] on input "4" at bounding box center [281, 437] width 54 height 20
click at [269, 470] on input "4" at bounding box center [281, 471] width 54 height 20
click at [270, 439] on input "4" at bounding box center [281, 437] width 54 height 20
drag, startPoint x: 274, startPoint y: 441, endPoint x: 253, endPoint y: 441, distance: 21.6
click at [253, 441] on tr "40 5,625 5,625 x 4 = 22,5" at bounding box center [222, 437] width 381 height 31
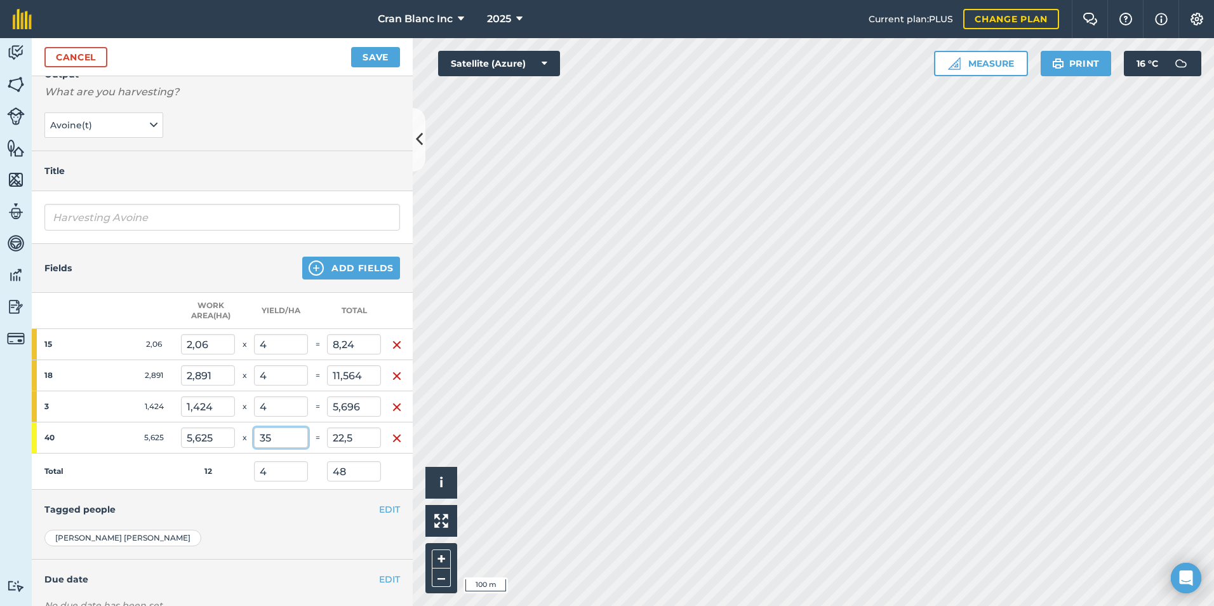
type input "35"
click at [351, 47] on button "Save" at bounding box center [375, 57] width 49 height 20
type input "18,531"
type input "222,375"
type input "196,875"
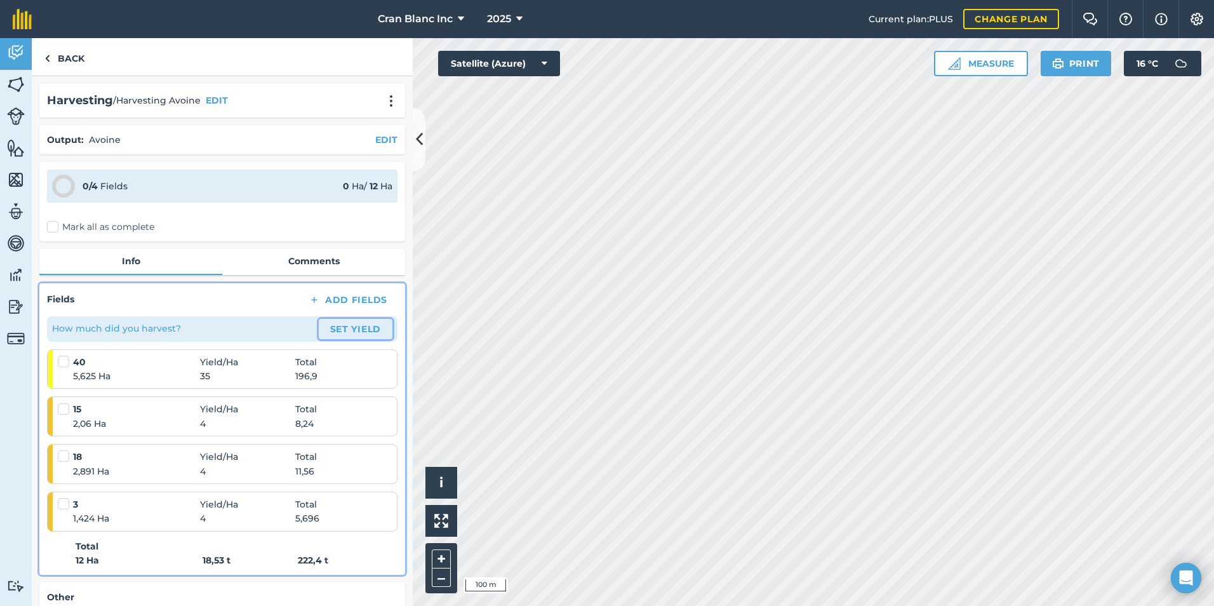
click at [344, 333] on button "Set Yield" at bounding box center [356, 329] width 74 height 20
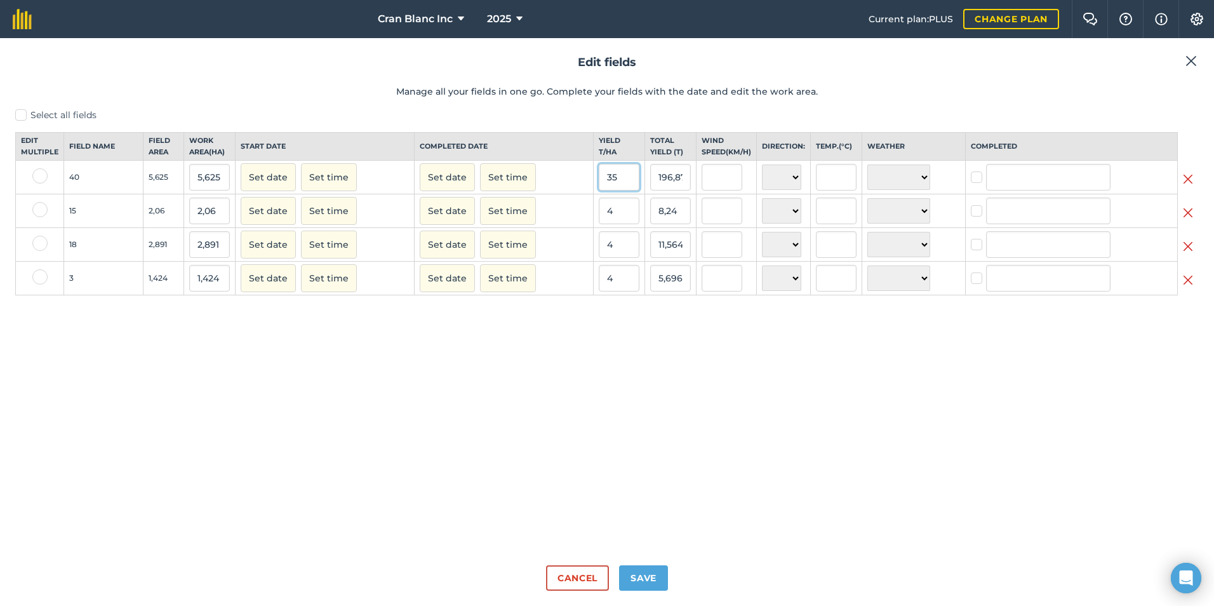
click at [606, 189] on input "35" at bounding box center [619, 177] width 41 height 27
type input "3,5"
type input "19,6875"
click at [630, 224] on input "4" at bounding box center [619, 210] width 41 height 27
click at [620, 291] on input "4" at bounding box center [619, 278] width 41 height 27
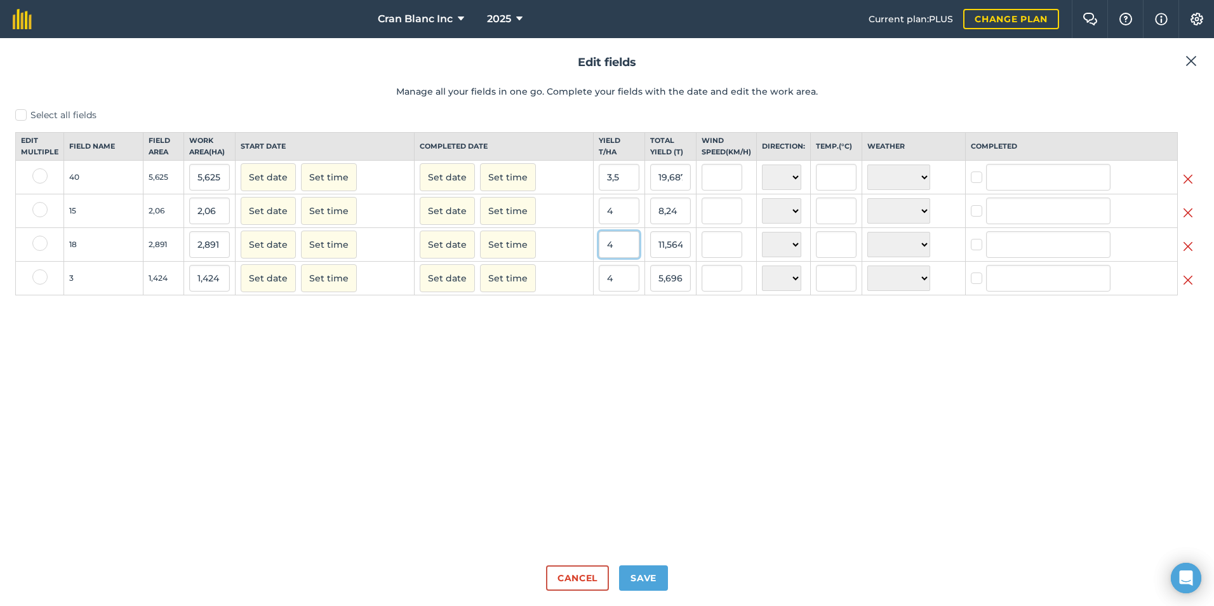
click at [607, 249] on input "4" at bounding box center [619, 244] width 41 height 27
click at [611, 224] on input "4" at bounding box center [619, 210] width 41 height 27
click at [1182, 55] on h2 "Edit fields" at bounding box center [607, 62] width 1184 height 18
click at [1187, 57] on img at bounding box center [1190, 60] width 11 height 15
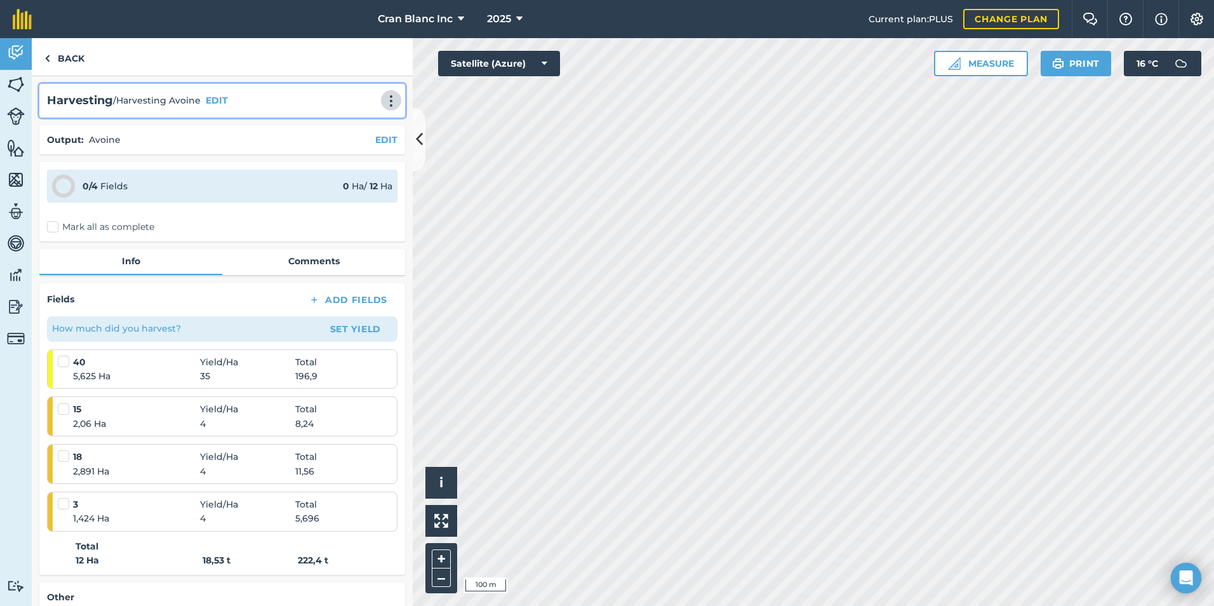
click at [384, 102] on img at bounding box center [391, 101] width 15 height 13
click at [351, 156] on link "Delete" at bounding box center [364, 158] width 81 height 25
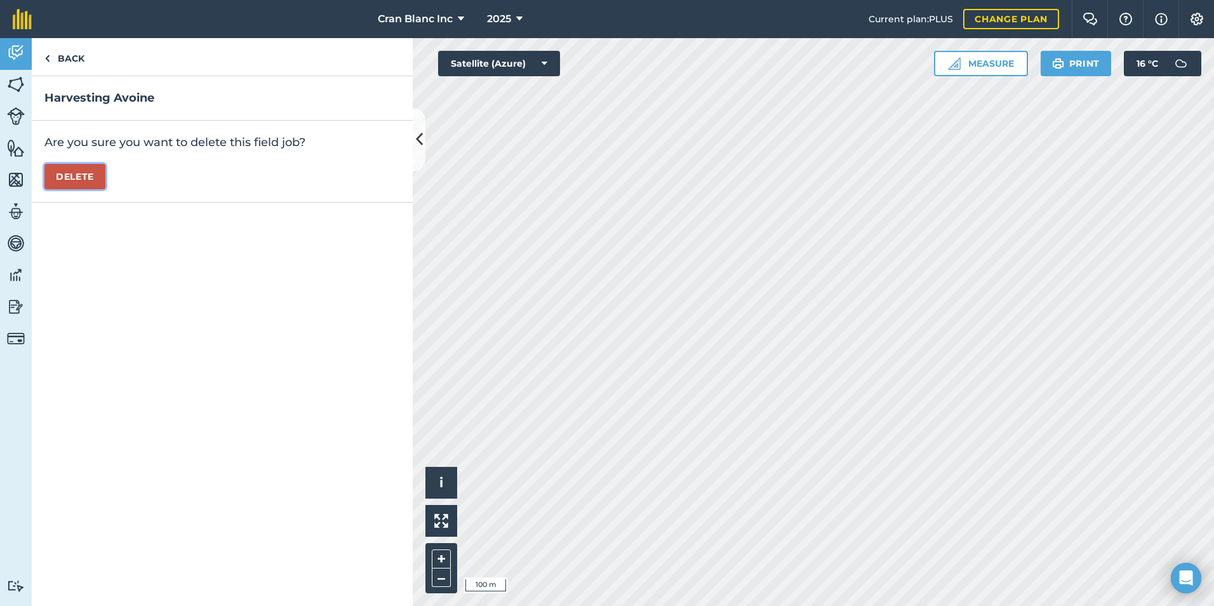
click at [88, 175] on button "Delete" at bounding box center [74, 176] width 61 height 25
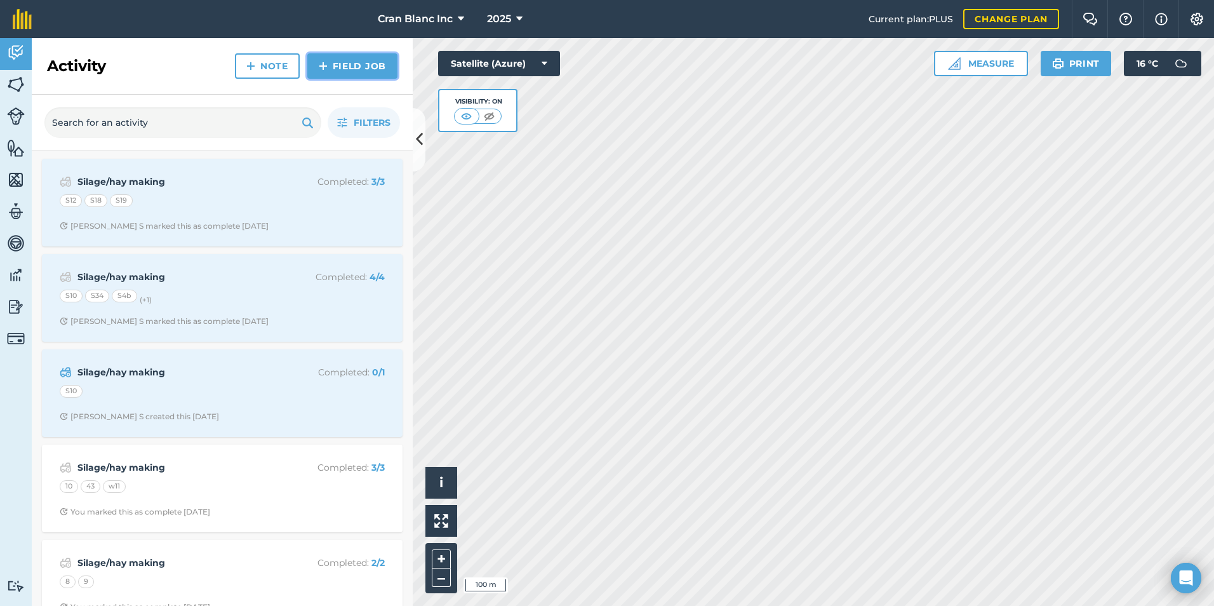
click at [340, 66] on link "Field Job" at bounding box center [352, 65] width 90 height 25
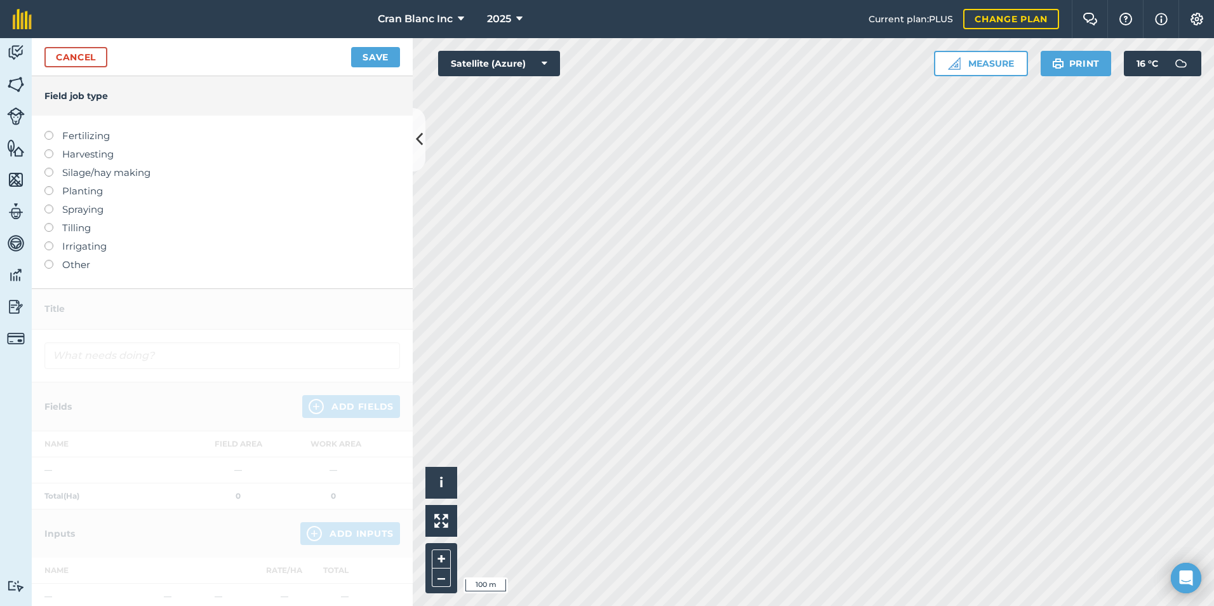
click at [49, 149] on label at bounding box center [53, 149] width 18 height 0
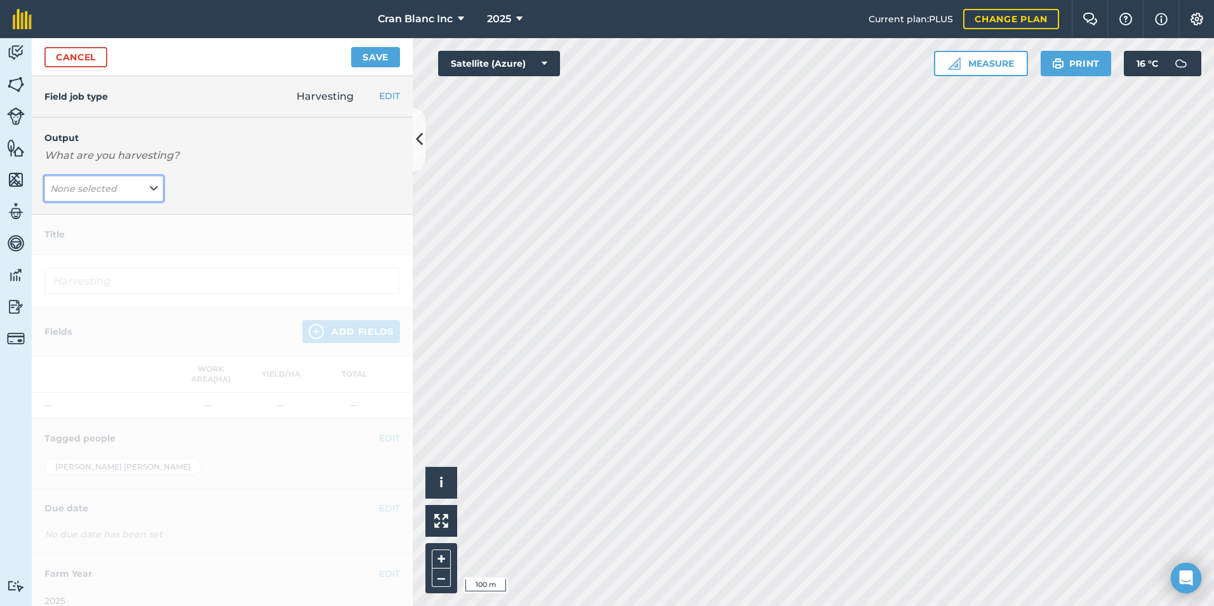
click at [117, 190] on button "None selected" at bounding box center [103, 188] width 119 height 25
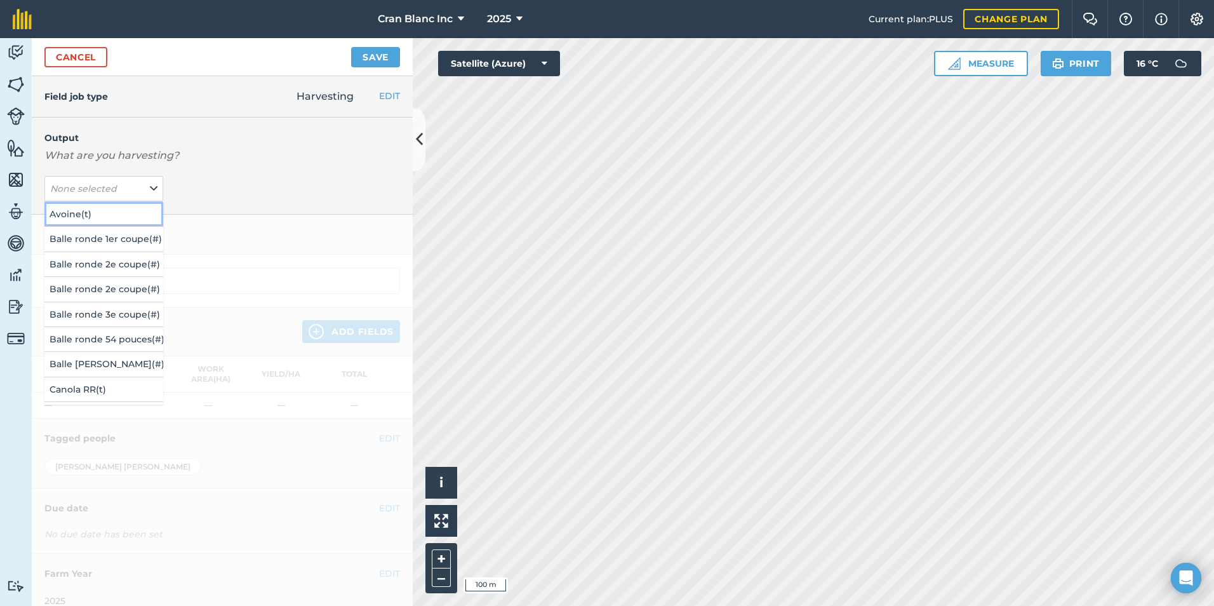
click at [69, 214] on button "Avoine ( t )" at bounding box center [103, 214] width 119 height 24
type input "Harvesting Avoine"
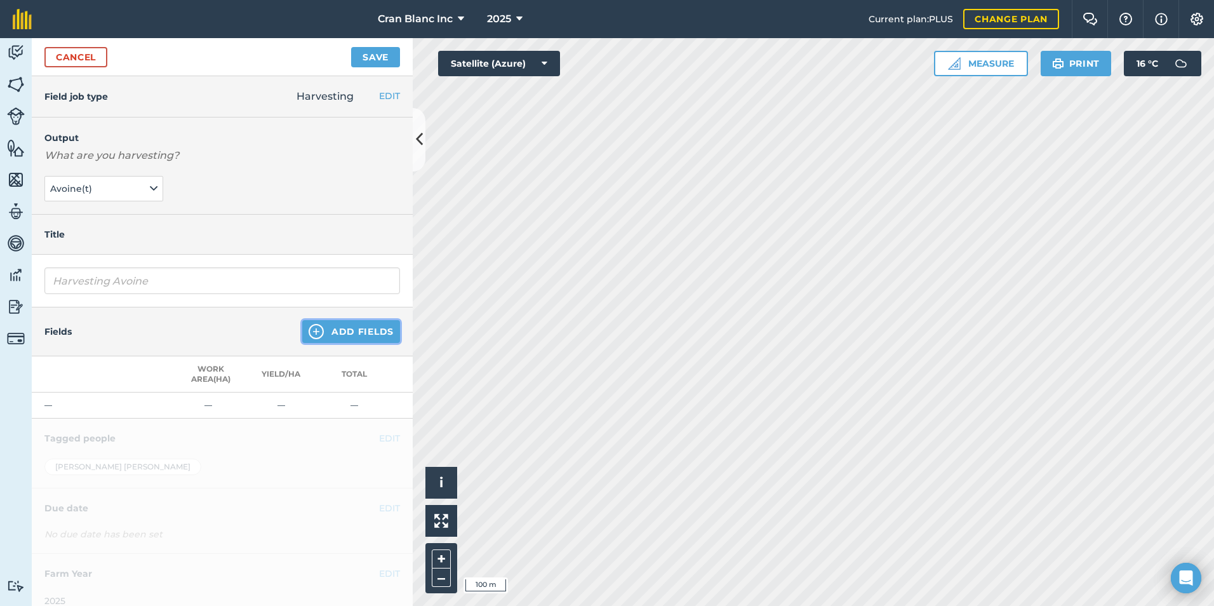
click at [348, 330] on button "Add Fields" at bounding box center [351, 331] width 98 height 23
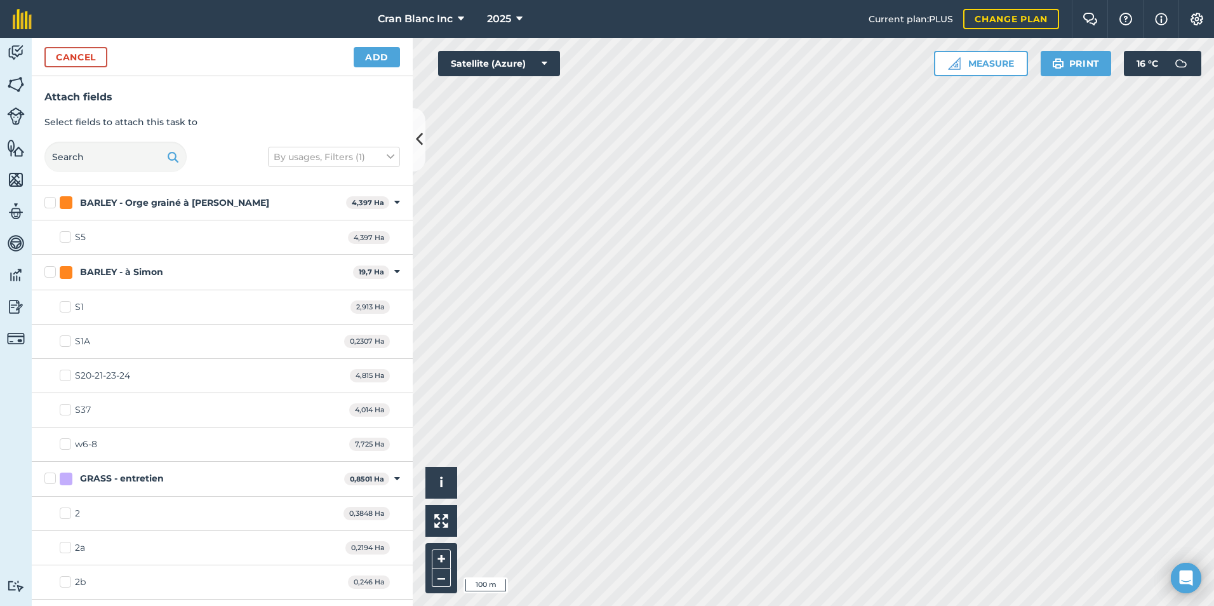
checkbox input "true"
click at [1213, 335] on html "Cran Blanc Inc 2025 Current plan : PLUS Change plan Farm Chat Help Info Setting…" at bounding box center [607, 303] width 1214 height 606
checkbox input "true"
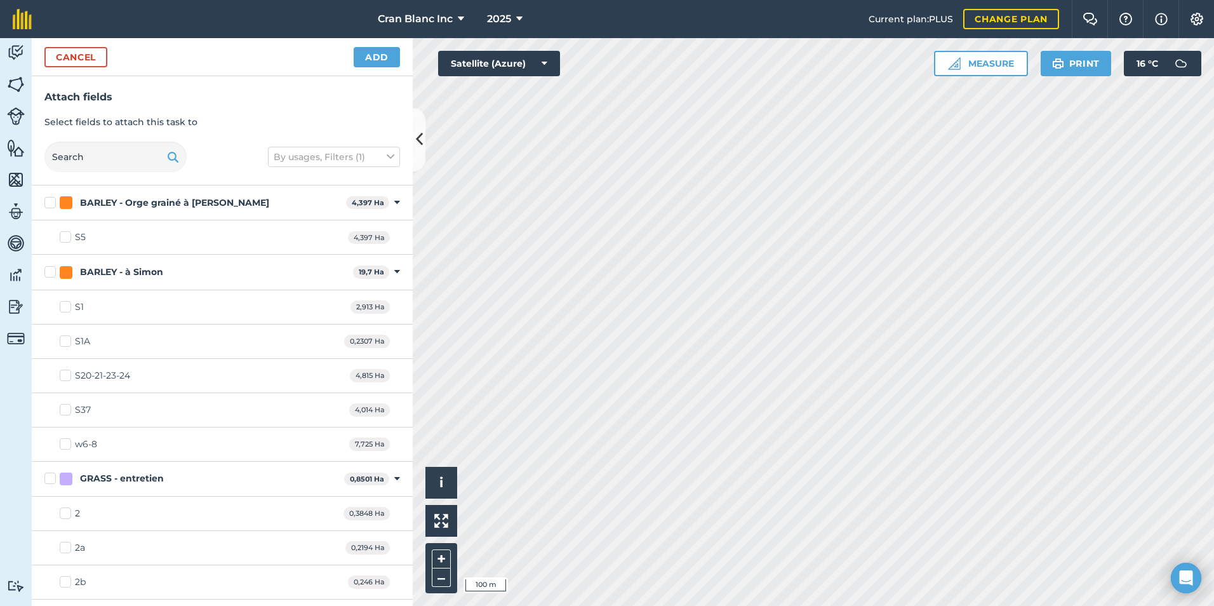
click at [226, 349] on div "Activity Fields Livestock Features Maps Team Vehicles Data Reporting Billing Tu…" at bounding box center [607, 322] width 1214 height 568
click at [378, 60] on button "Add" at bounding box center [377, 57] width 46 height 20
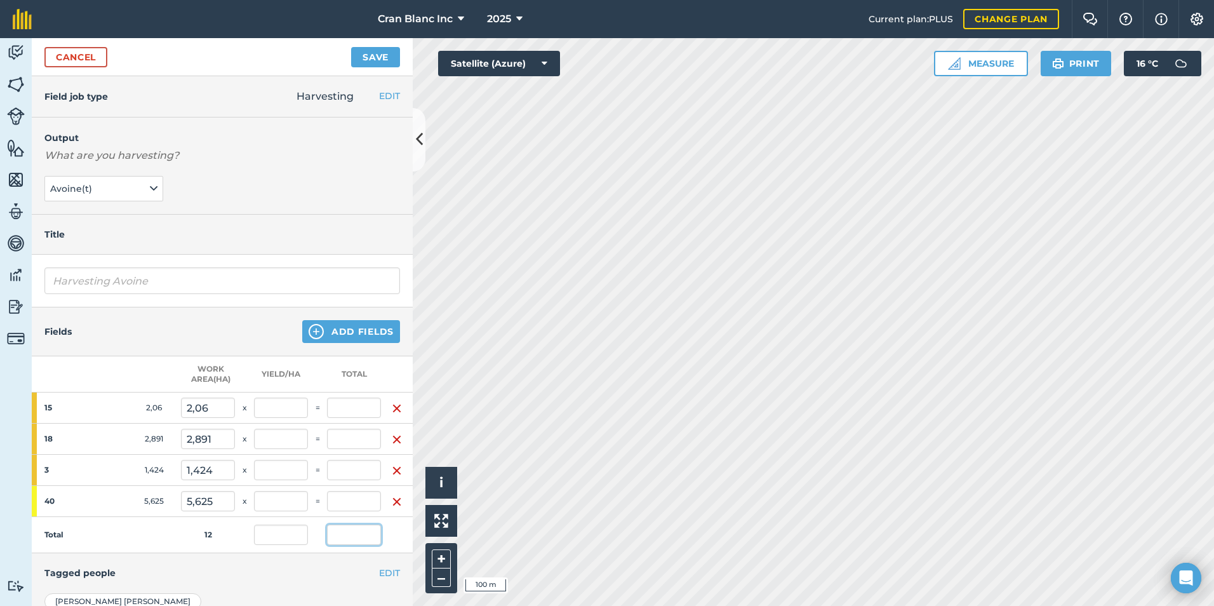
click at [344, 536] on input "text" at bounding box center [354, 534] width 54 height 20
type input "48"
type input "4"
type input "22,5"
type input "4"
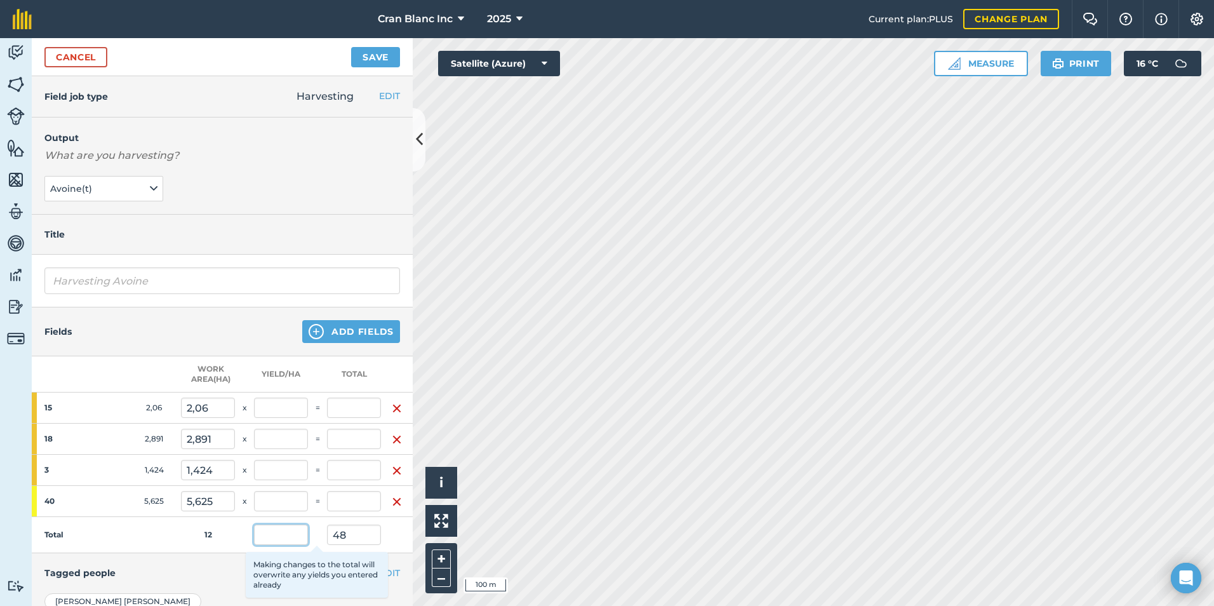
type input "4"
type input "8,24"
type input "4"
type input "11,564"
type input "4"
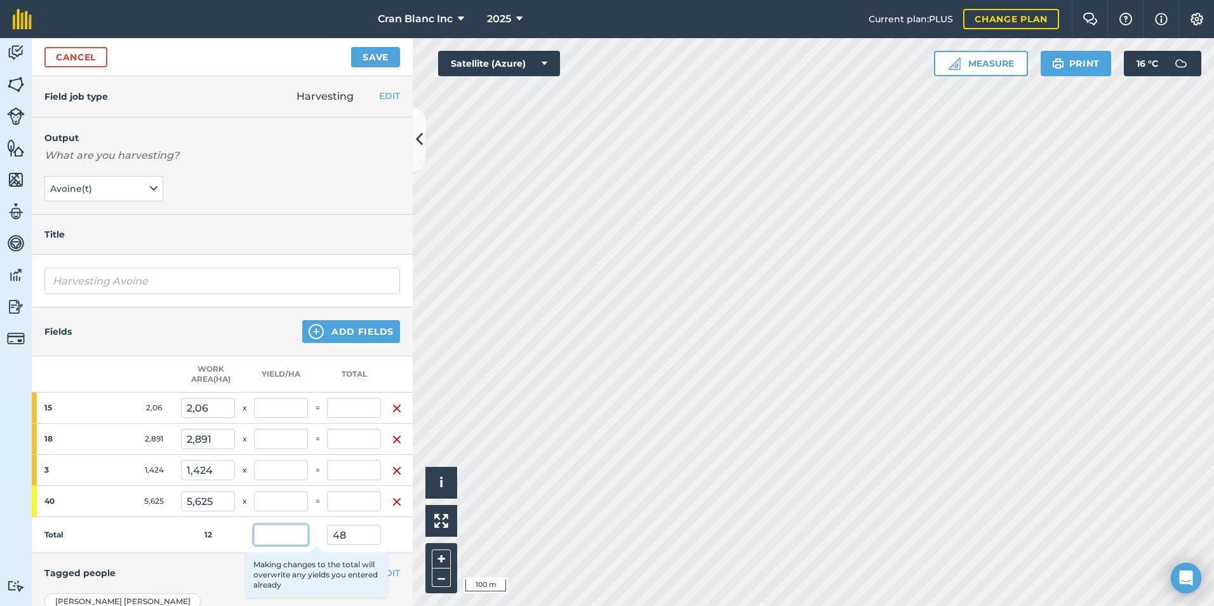
type input "5,696"
click at [260, 531] on input "4" at bounding box center [281, 534] width 54 height 20
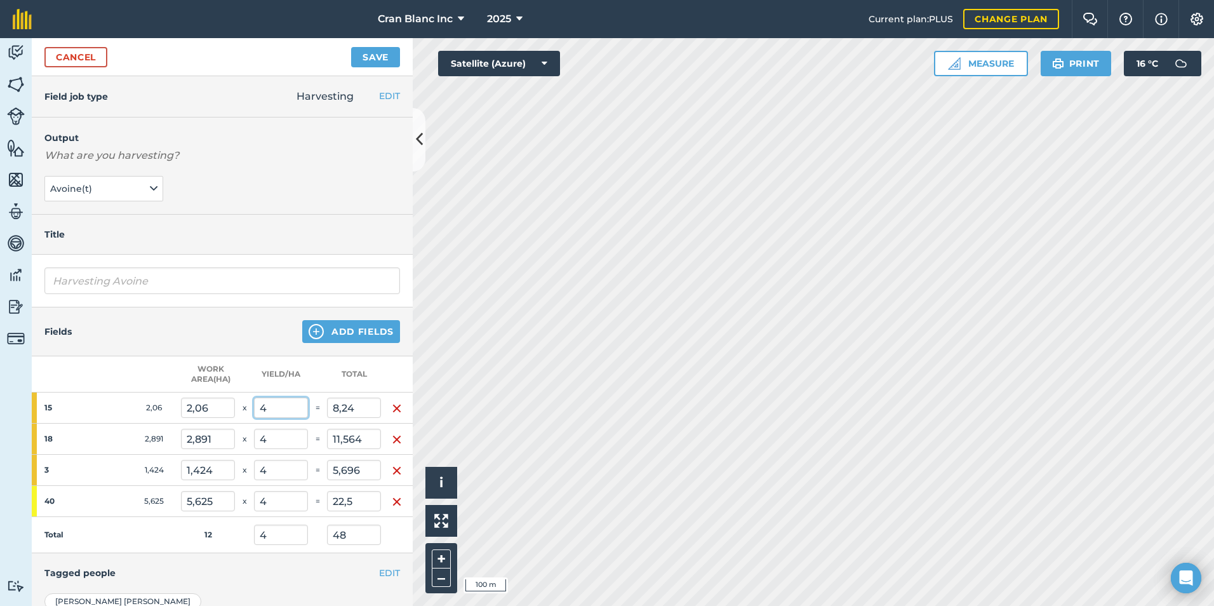
click at [278, 409] on input "4" at bounding box center [281, 407] width 54 height 20
drag, startPoint x: 275, startPoint y: 506, endPoint x: 249, endPoint y: 504, distance: 26.1
click at [249, 504] on tr "40 5,625 5,625 x 4 = 22,5" at bounding box center [222, 501] width 381 height 31
type input "3,5"
type input "19,688"
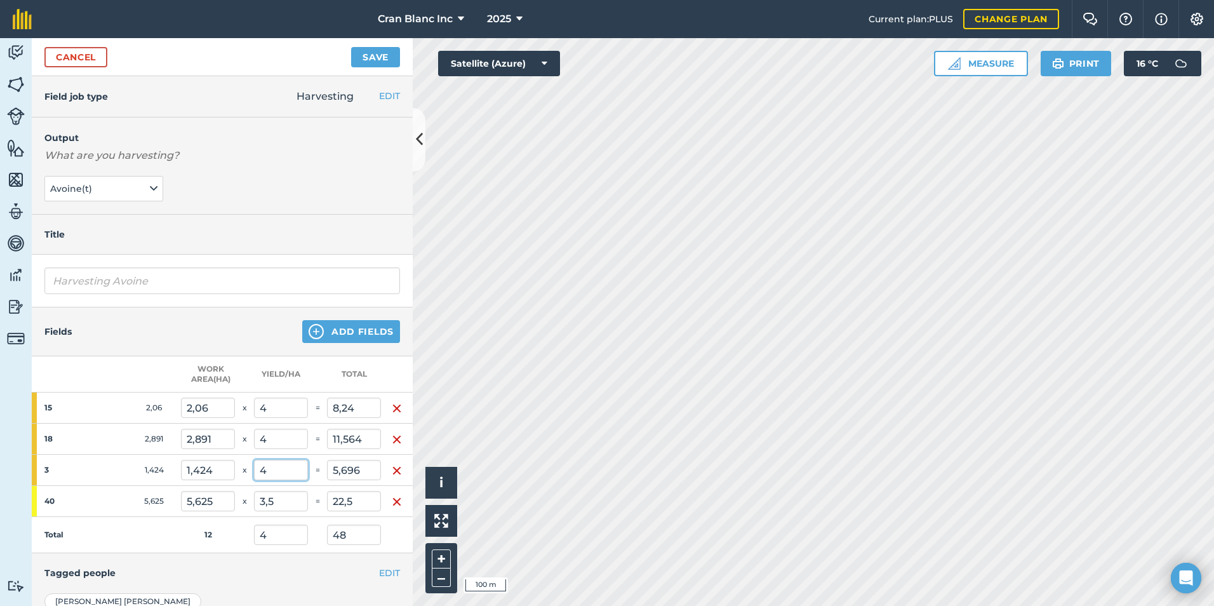
type input "3,766"
type input "45,188"
click at [271, 469] on input "4" at bounding box center [281, 470] width 54 height 20
click at [269, 409] on input "4" at bounding box center [281, 407] width 54 height 20
type input "4,2"
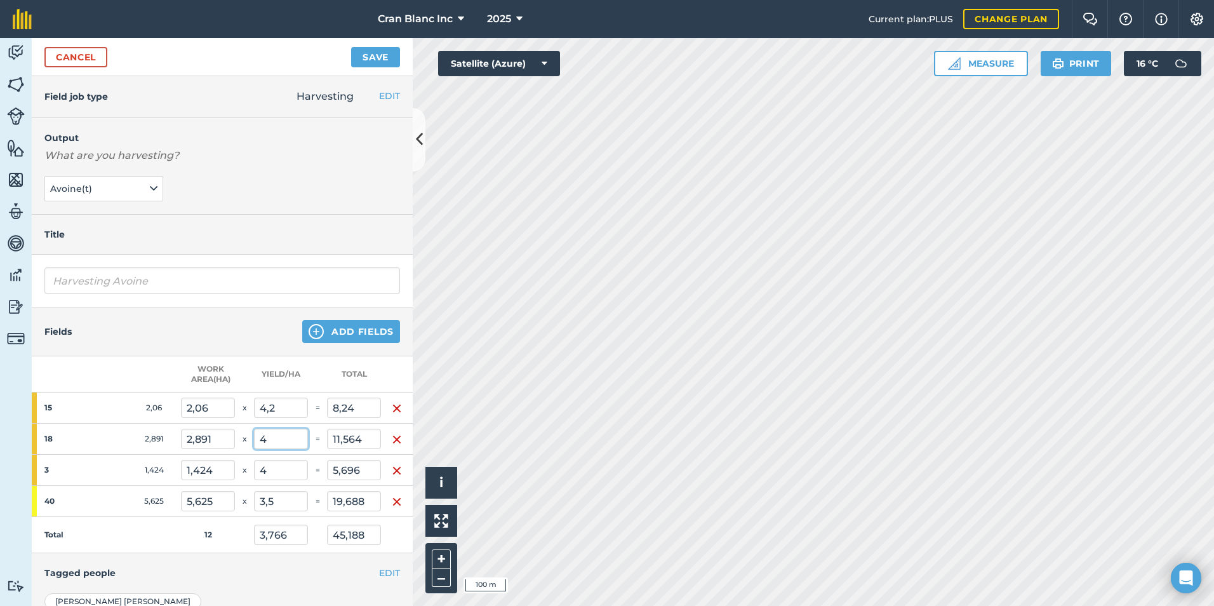
type input "3,8"
type input "45,6"
type input "8,652"
click at [277, 444] on input "4" at bounding box center [281, 439] width 54 height 20
type input "4,2"
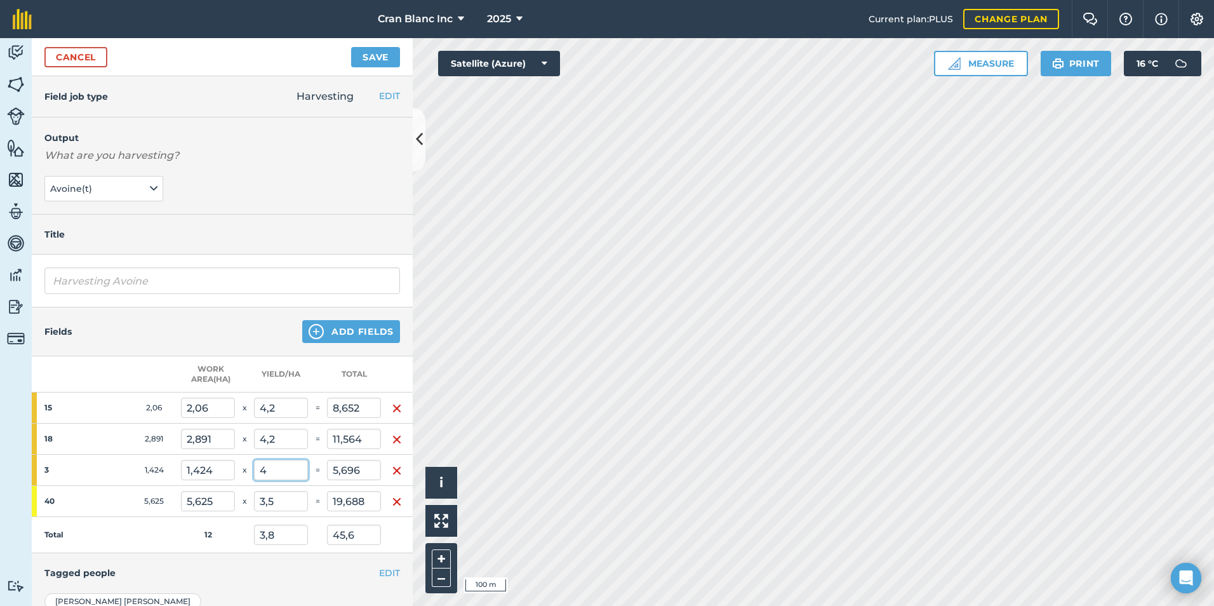
type input "3,848"
type input "46,178"
type input "12,142"
click at [286, 476] on input "4" at bounding box center [281, 470] width 54 height 20
type input "4,2"
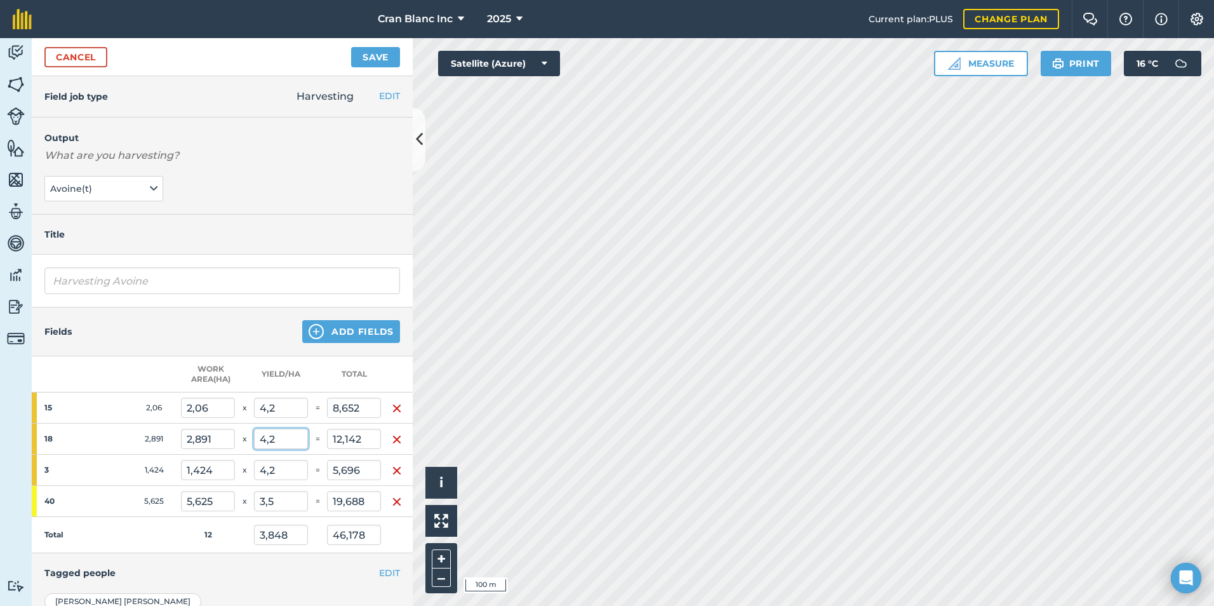
type input "3,872"
type input "46,463"
type input "5,981"
click at [276, 440] on input "4,2" at bounding box center [281, 439] width 54 height 20
click at [276, 407] on input "4,2" at bounding box center [281, 407] width 54 height 20
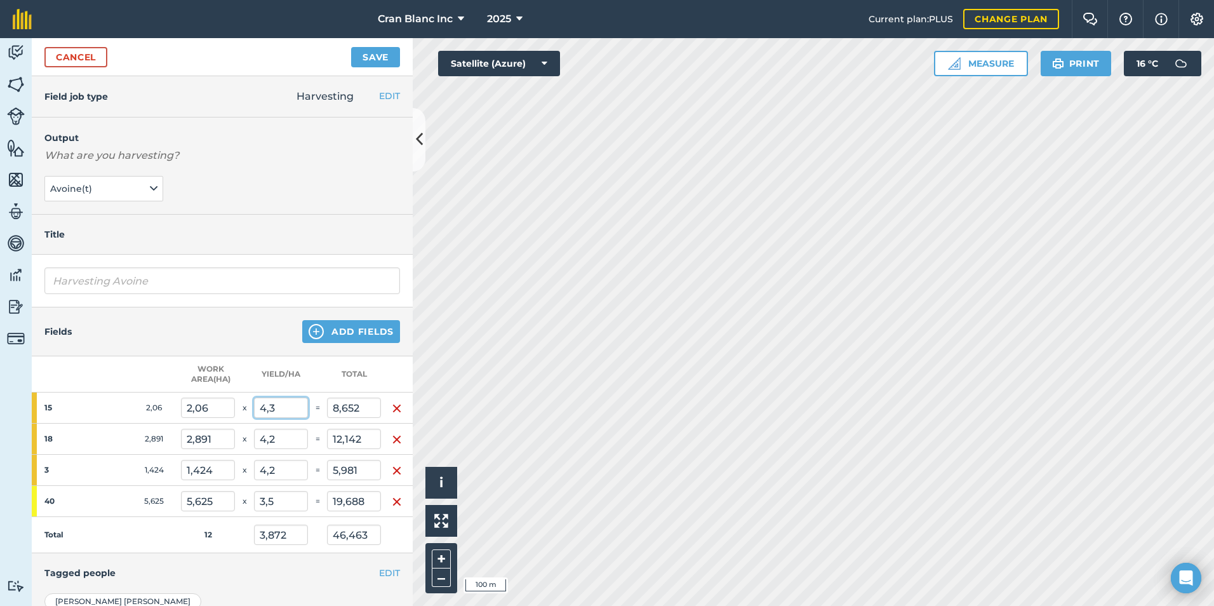
type input "4,3"
type input "3,889"
type input "46,669"
type input "8,858"
click at [279, 439] on input "4,2" at bounding box center [281, 439] width 54 height 20
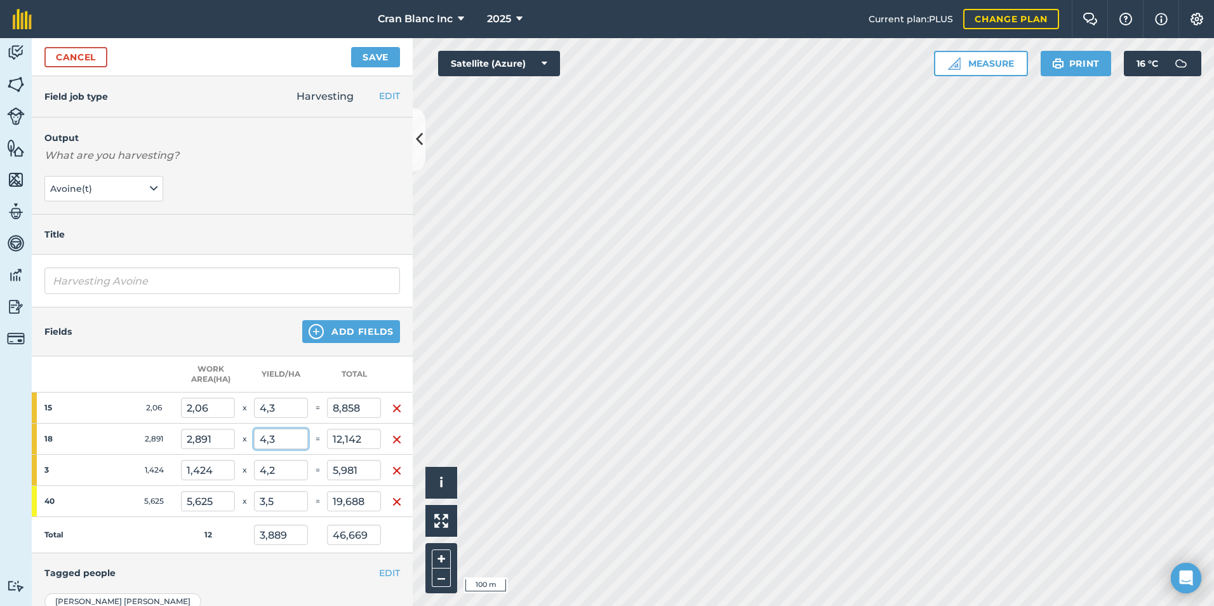
type input "4,3"
type input "3,913"
type input "46,958"
type input "12,431"
click at [280, 471] on input "4,2" at bounding box center [281, 470] width 54 height 20
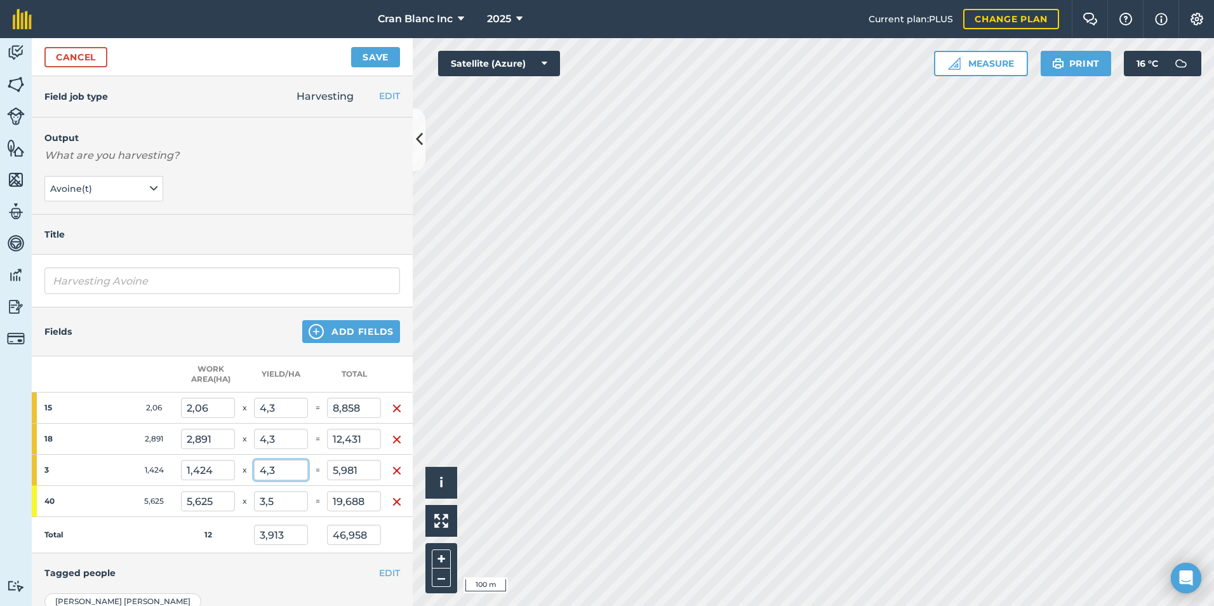
type input "4,3"
type input "3,925"
type input "47,1"
type input "6,123"
click at [283, 505] on input "3,5" at bounding box center [281, 501] width 54 height 20
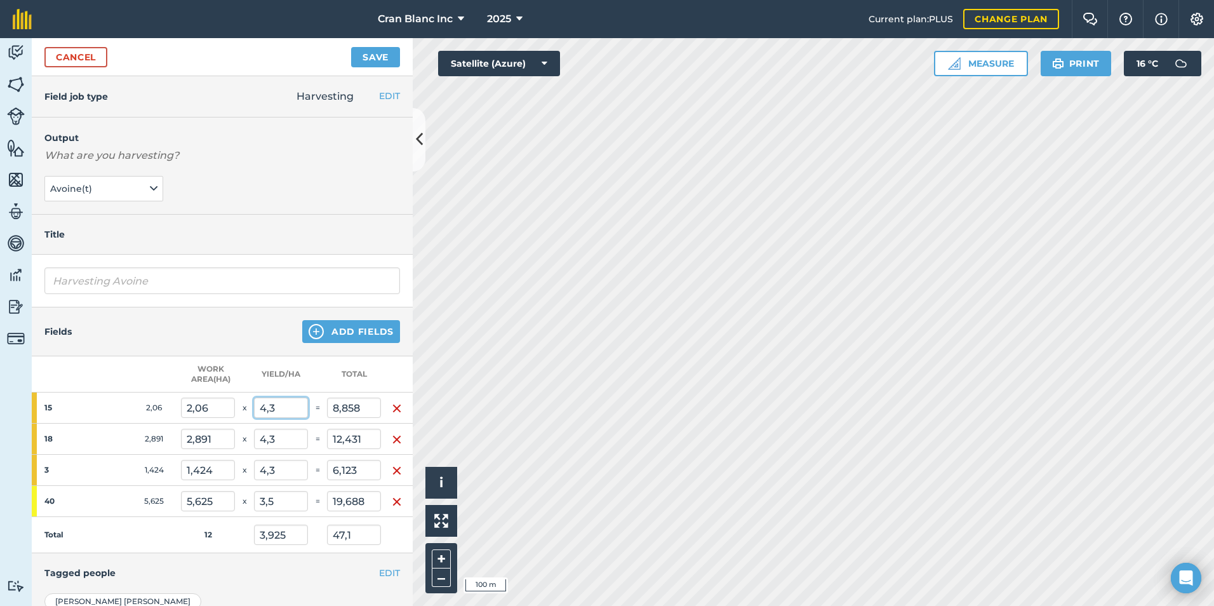
click at [279, 408] on input "4,3" at bounding box center [281, 407] width 54 height 20
type input "4,4"
type input "3,942"
type input "47,306"
type input "9,064"
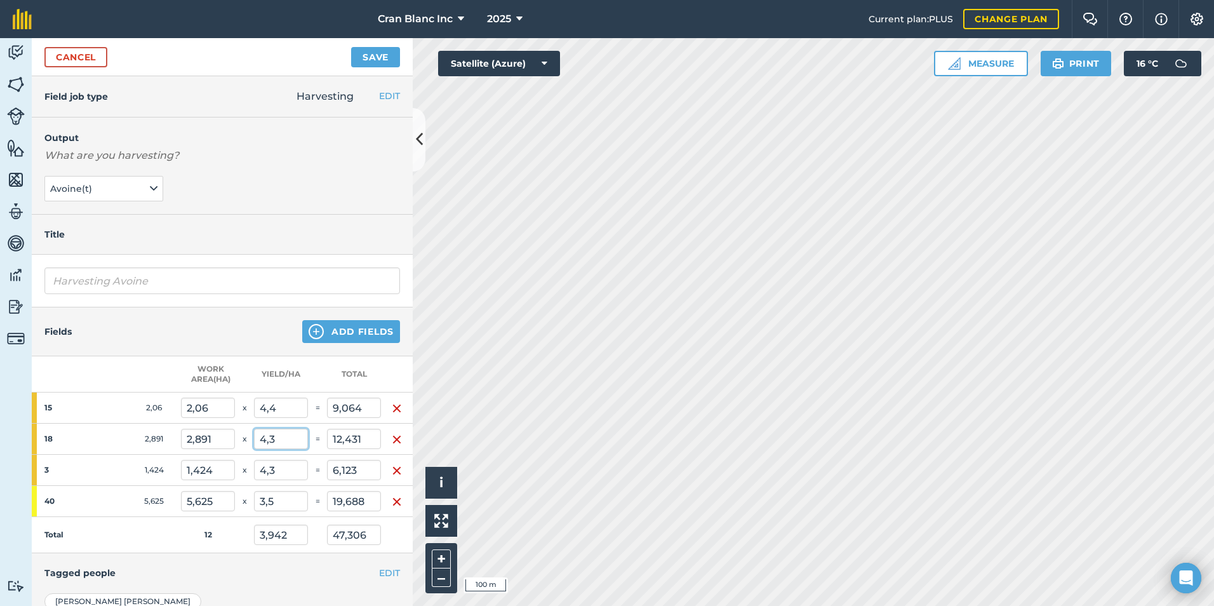
click at [281, 439] on input "4,3" at bounding box center [281, 439] width 54 height 20
type input "4,4"
type input "3,966"
type input "47,595"
type input "12,72"
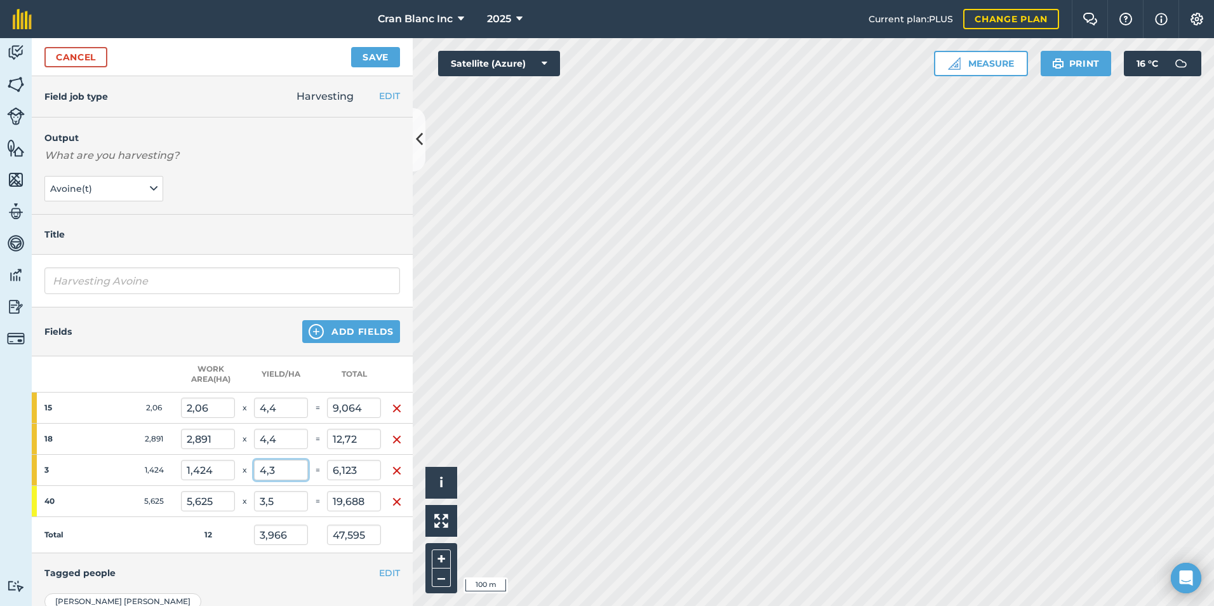
click at [279, 474] on input "4,3" at bounding box center [281, 470] width 54 height 20
click at [282, 470] on input "4,3" at bounding box center [281, 470] width 54 height 20
type input "4,2"
type input "3,954"
type input "47,453"
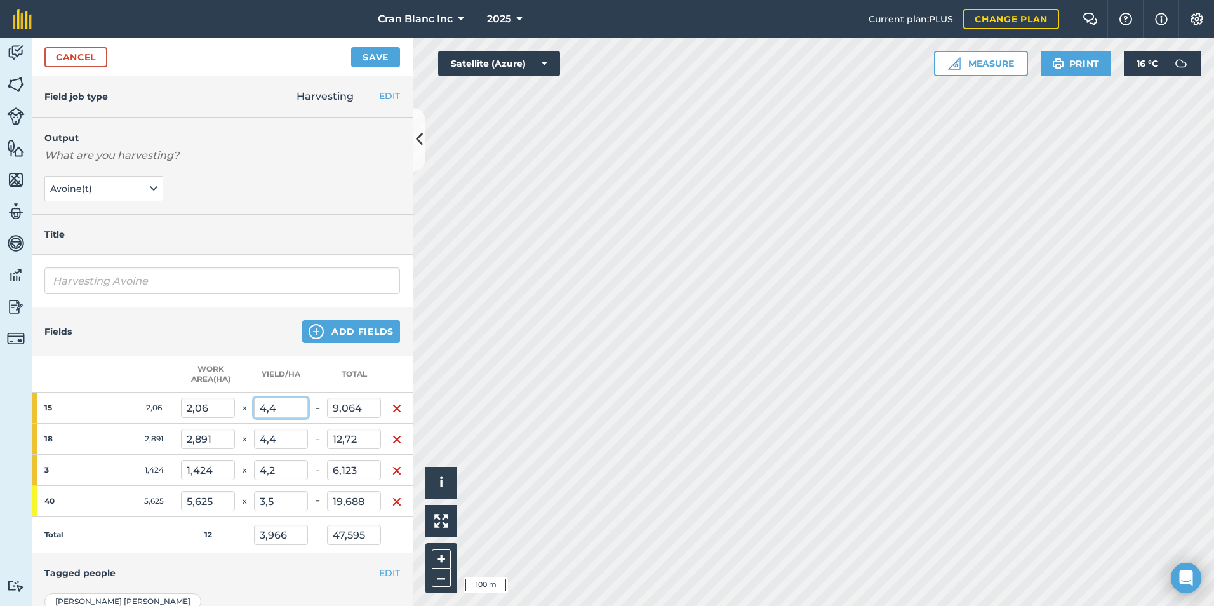
type input "5,981"
click at [281, 408] on input "4,4" at bounding box center [281, 407] width 54 height 20
type input "4,6"
type input "3,989"
type input "47,865"
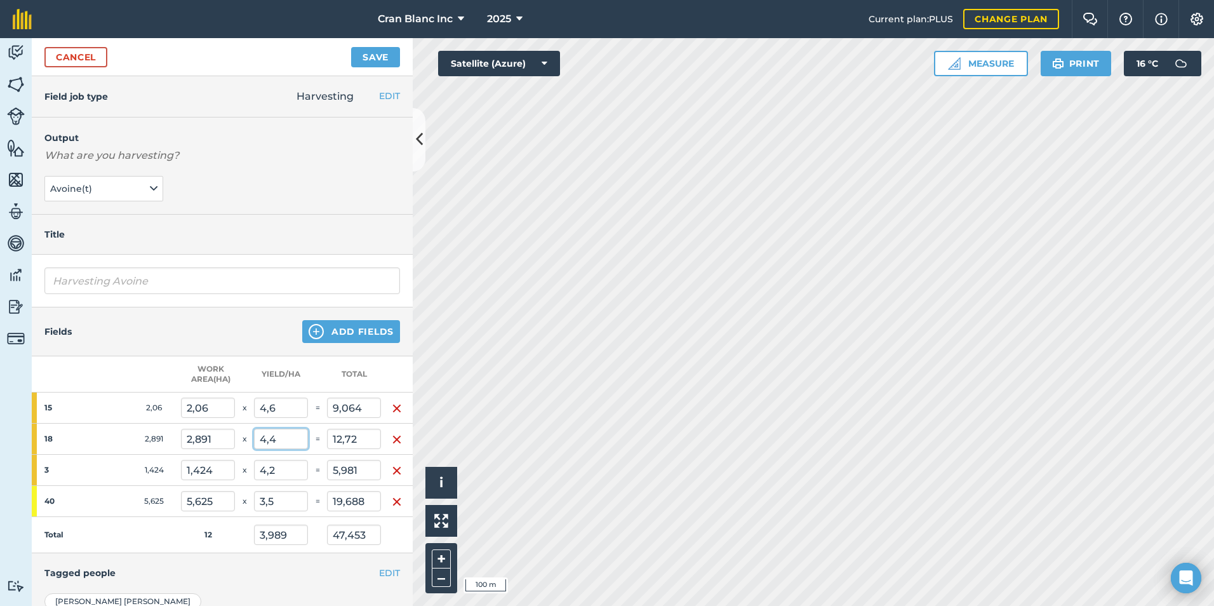
type input "9,476"
click at [284, 437] on input "4,4" at bounding box center [281, 439] width 54 height 20
type input "4,6"
click at [351, 47] on button "Save" at bounding box center [375, 57] width 49 height 20
type input "4,037"
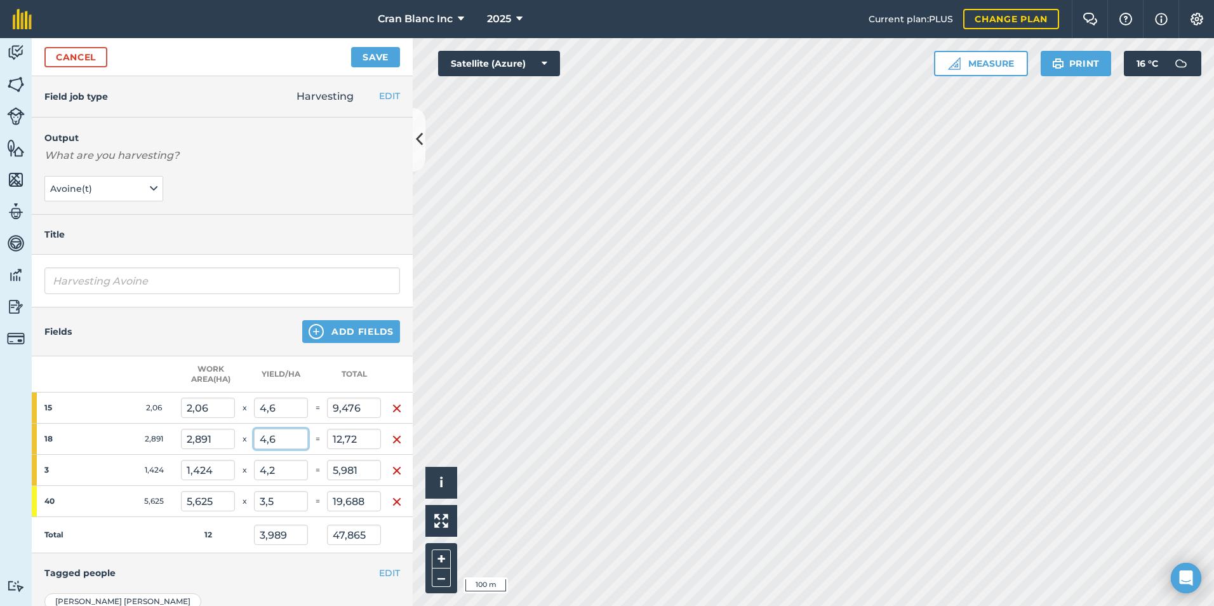
type input "48,443"
type input "13,299"
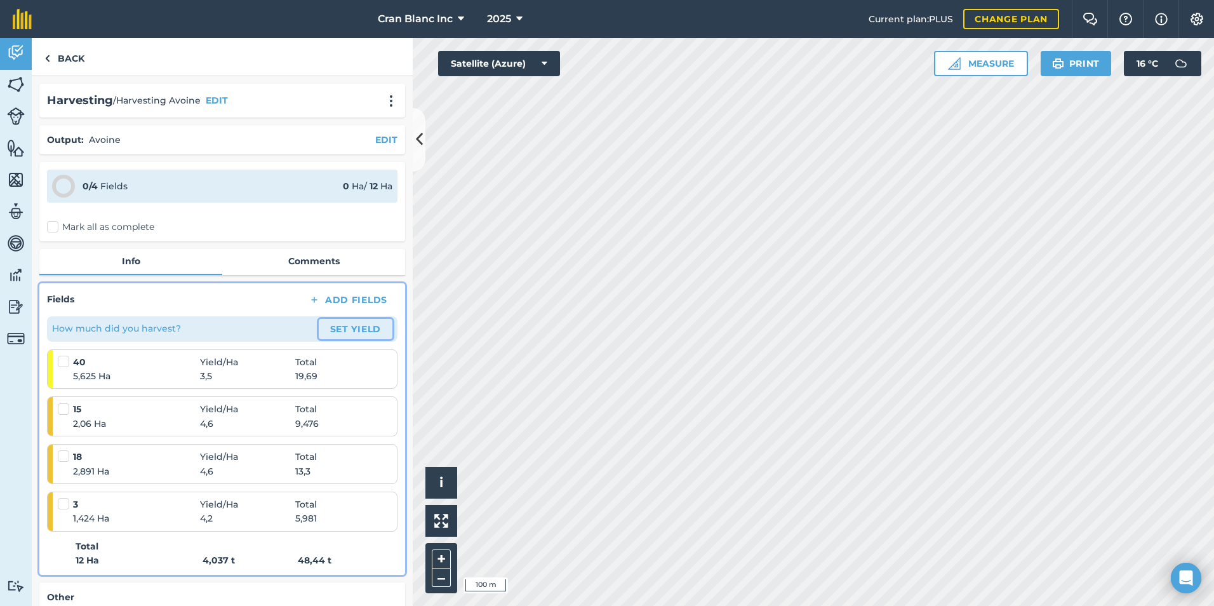
click at [347, 336] on button "Set Yield" at bounding box center [356, 329] width 74 height 20
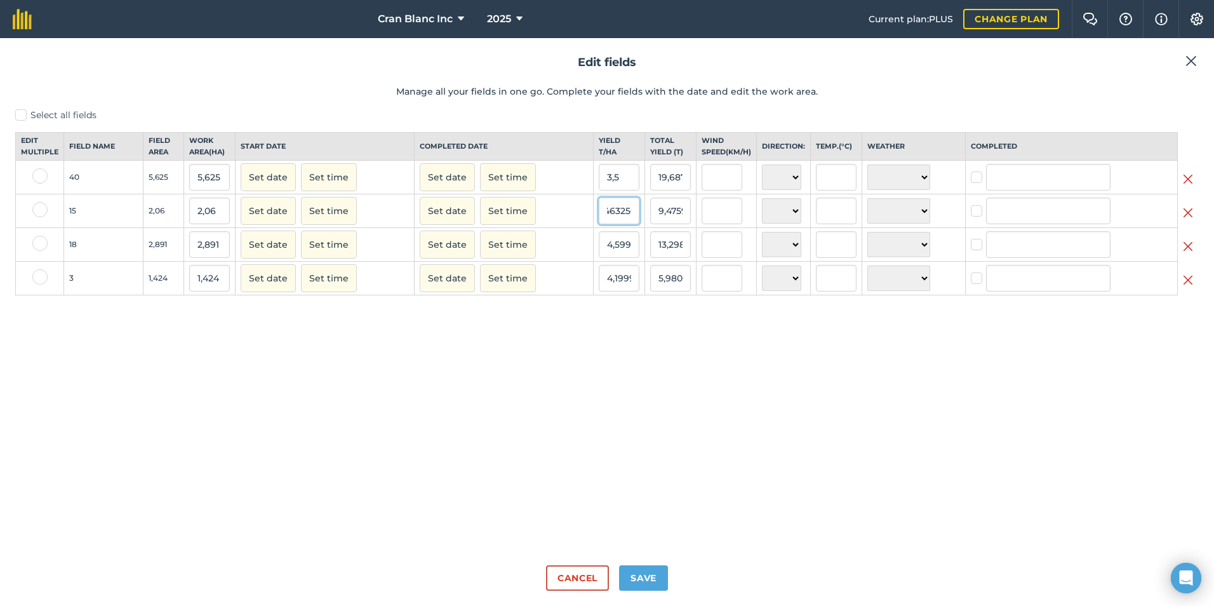
scroll to position [0, 66]
drag, startPoint x: 610, startPoint y: 224, endPoint x: 618, endPoint y: 223, distance: 8.4
click at [618, 223] on input "4,599999904632568" at bounding box center [619, 210] width 41 height 27
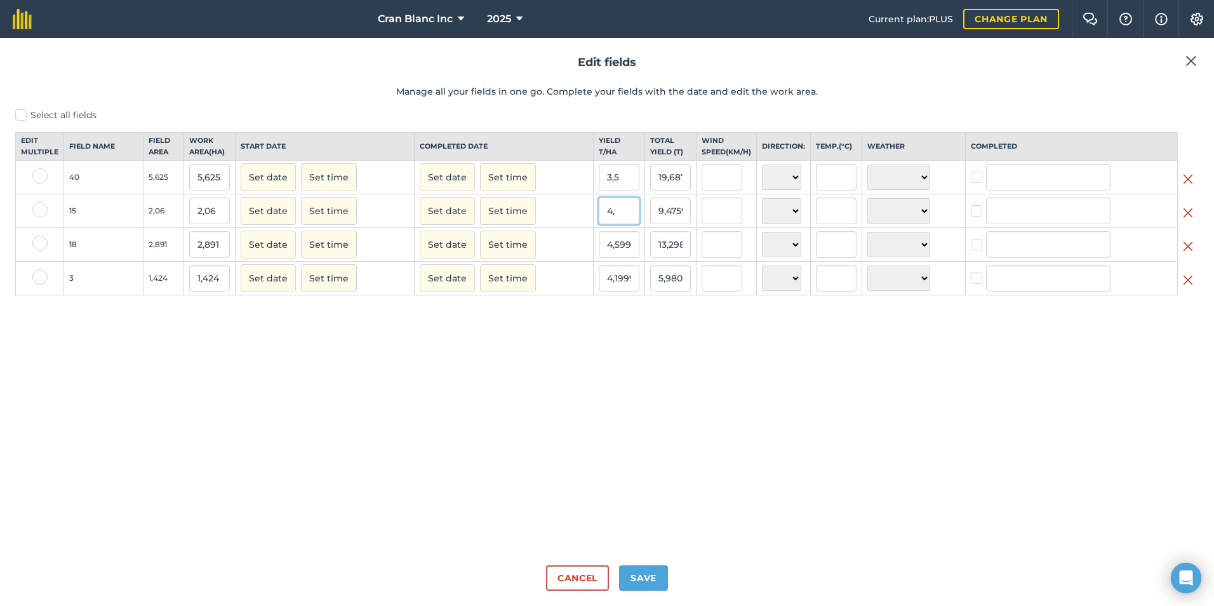
type input "4"
type input "4,5"
type input "9,27"
click at [626, 257] on input "4,599999904632568" at bounding box center [619, 244] width 41 height 27
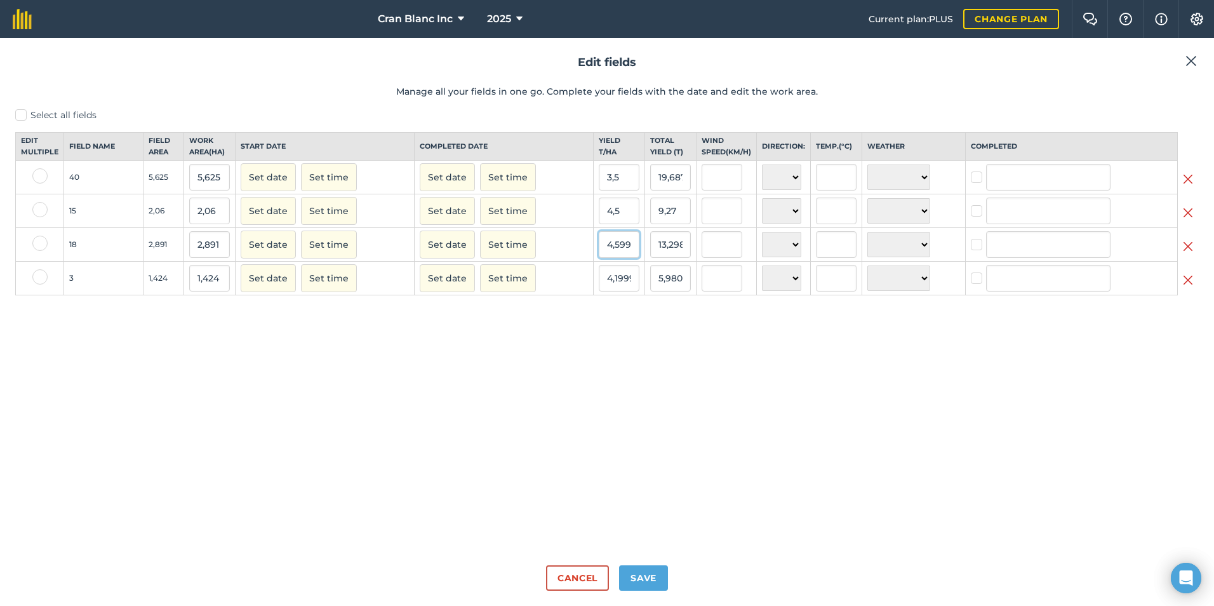
click at [617, 257] on input "4,599999904632568" at bounding box center [619, 244] width 41 height 27
type input "4,5"
click at [241, 163] on button "Set date" at bounding box center [268, 177] width 55 height 28
type input "13,0095"
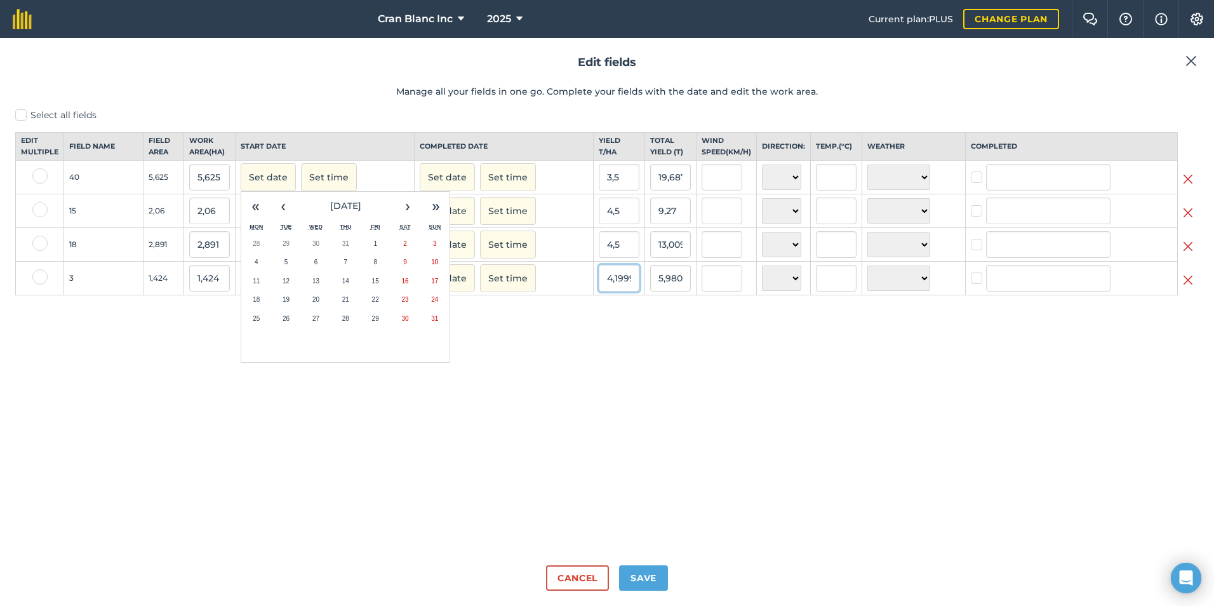
click at [617, 291] on input "4,199999809265137" at bounding box center [619, 278] width 41 height 27
click at [648, 354] on div "Select all fields Edit multiple Field name Field Area Work area ( Ha ) Start da…" at bounding box center [607, 332] width 1184 height 446
click at [660, 577] on button "Save" at bounding box center [643, 577] width 49 height 25
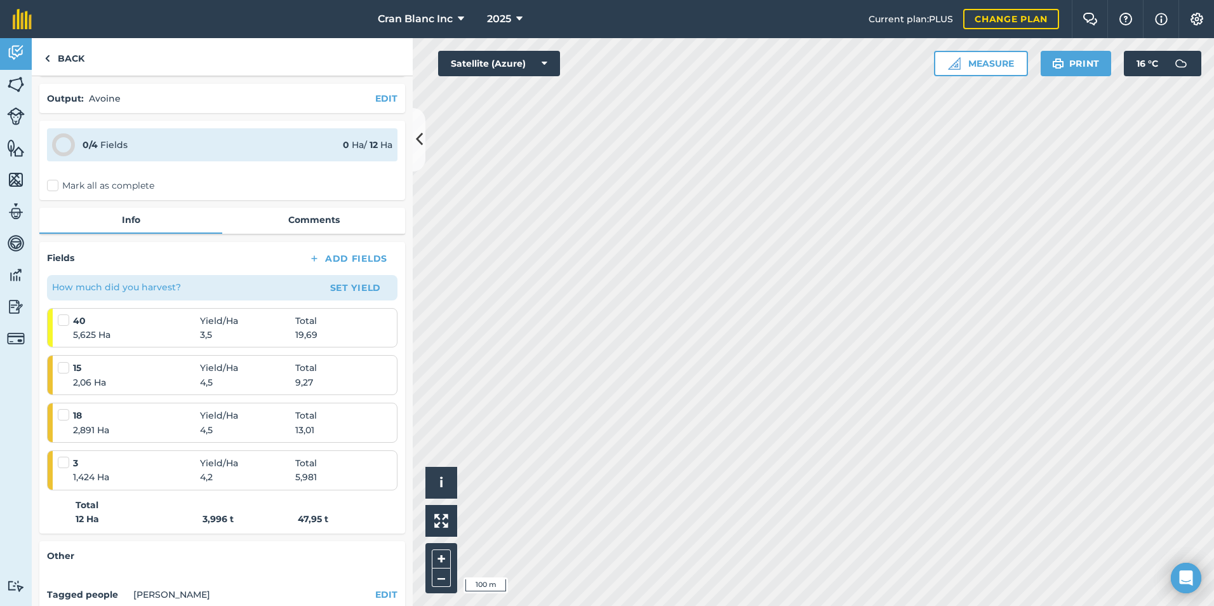
scroll to position [63, 0]
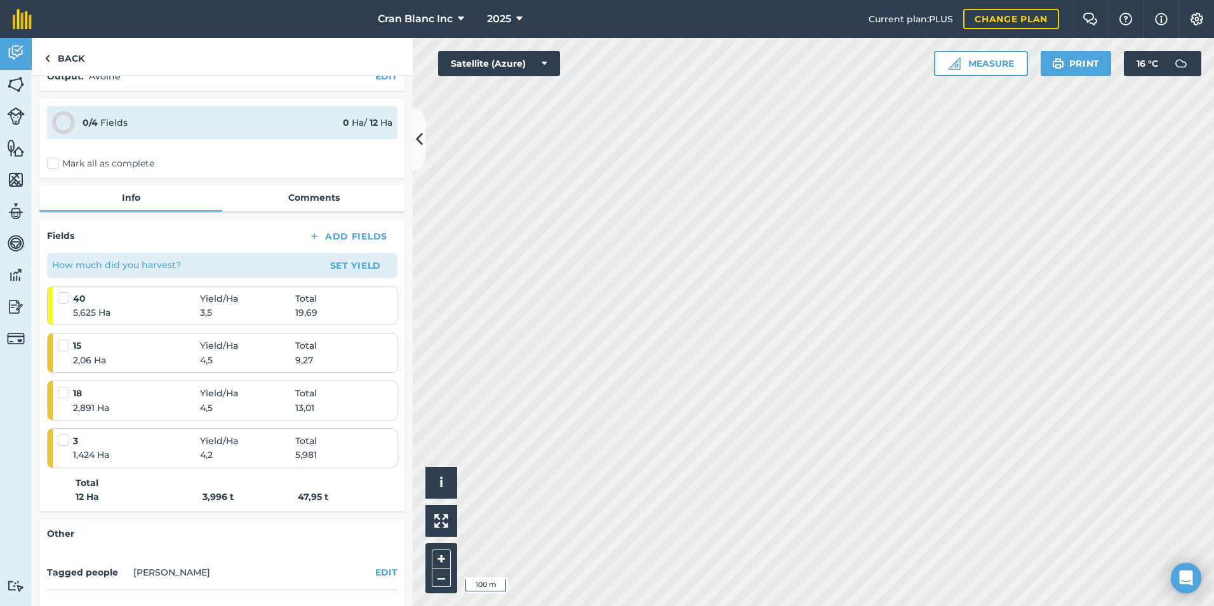
click at [55, 166] on label "Mark all as complete" at bounding box center [100, 163] width 107 height 13
click at [55, 220] on input "Mark all as complete" at bounding box center [51, 224] width 8 height 8
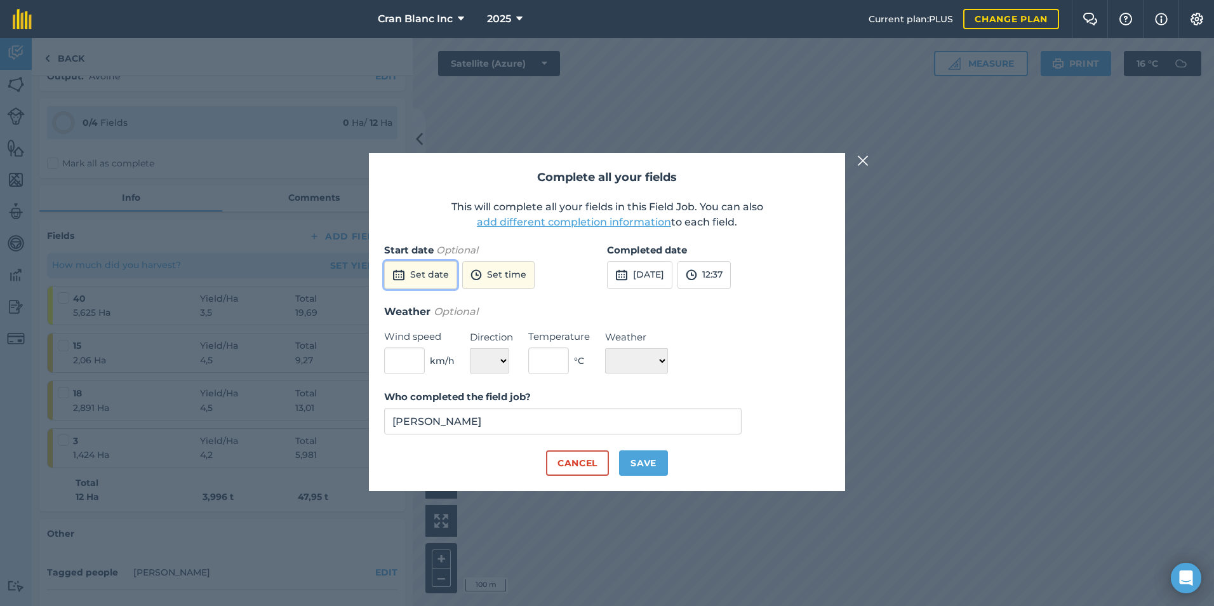
click at [440, 279] on button "Set date" at bounding box center [420, 275] width 73 height 28
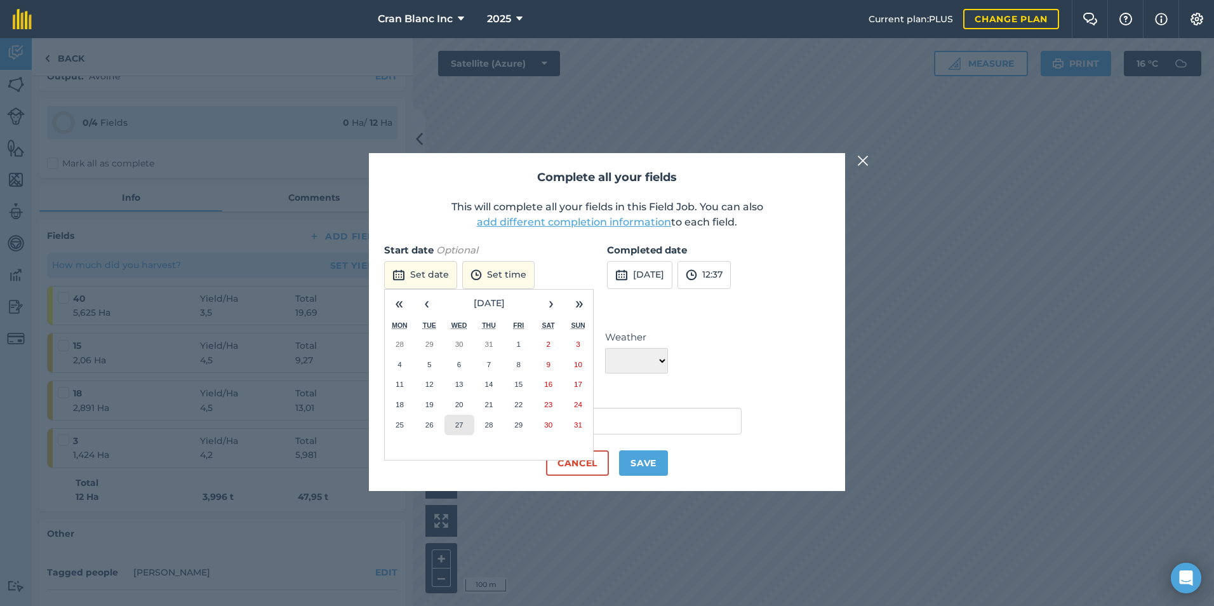
click at [464, 430] on button "27" at bounding box center [459, 425] width 30 height 20
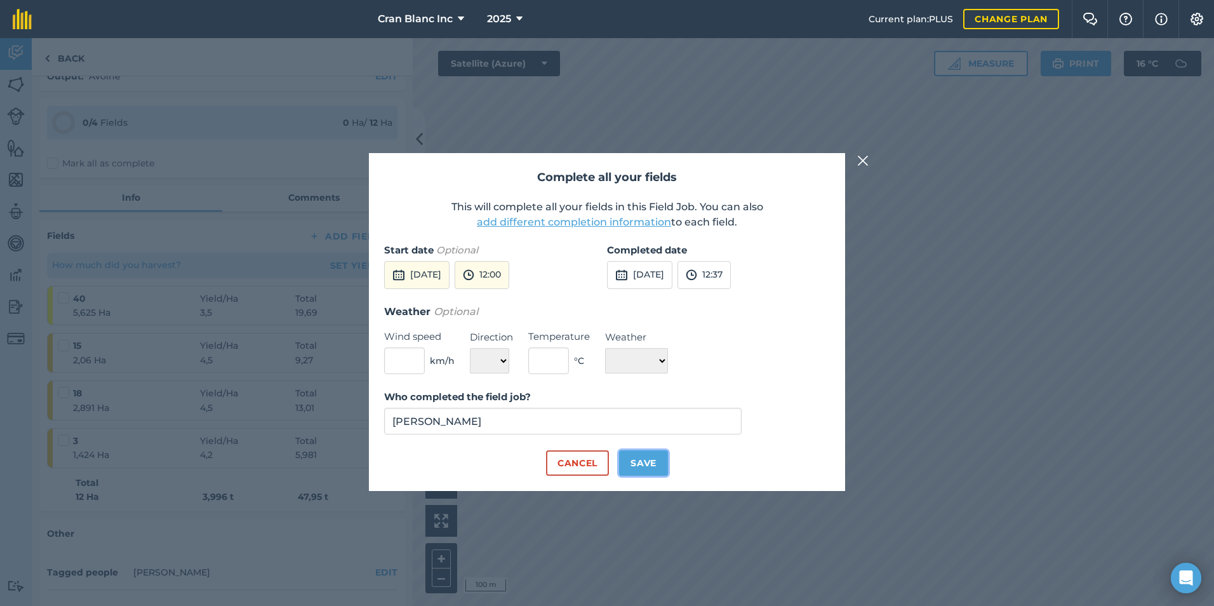
click at [652, 463] on button "Save" at bounding box center [643, 462] width 49 height 25
checkbox input "true"
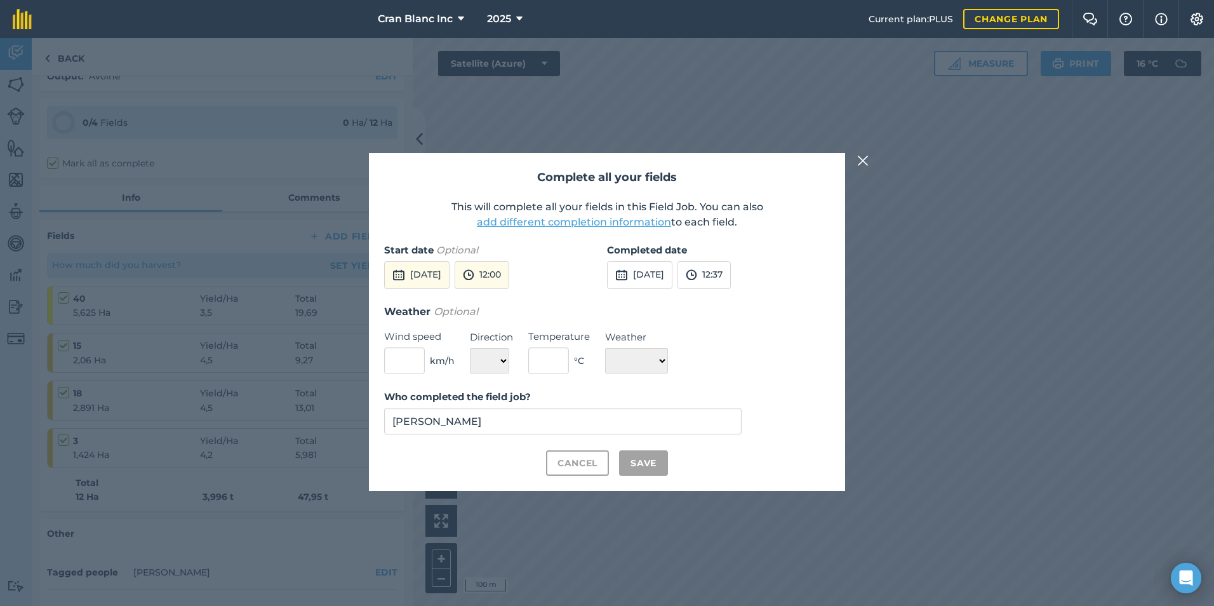
checkbox input "true"
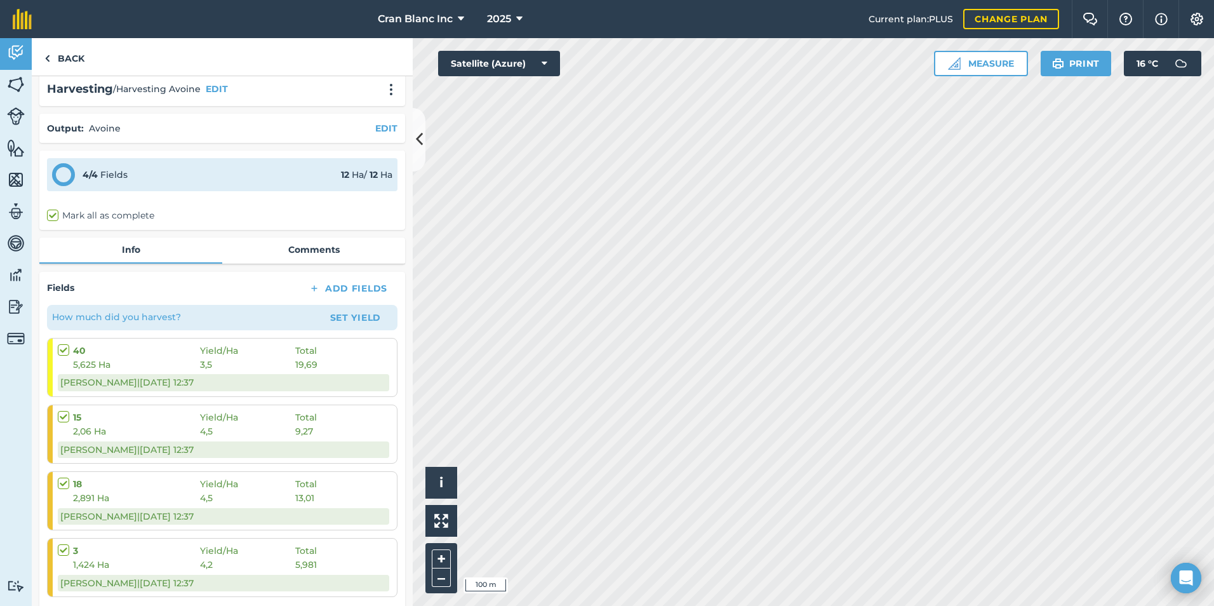
scroll to position [0, 0]
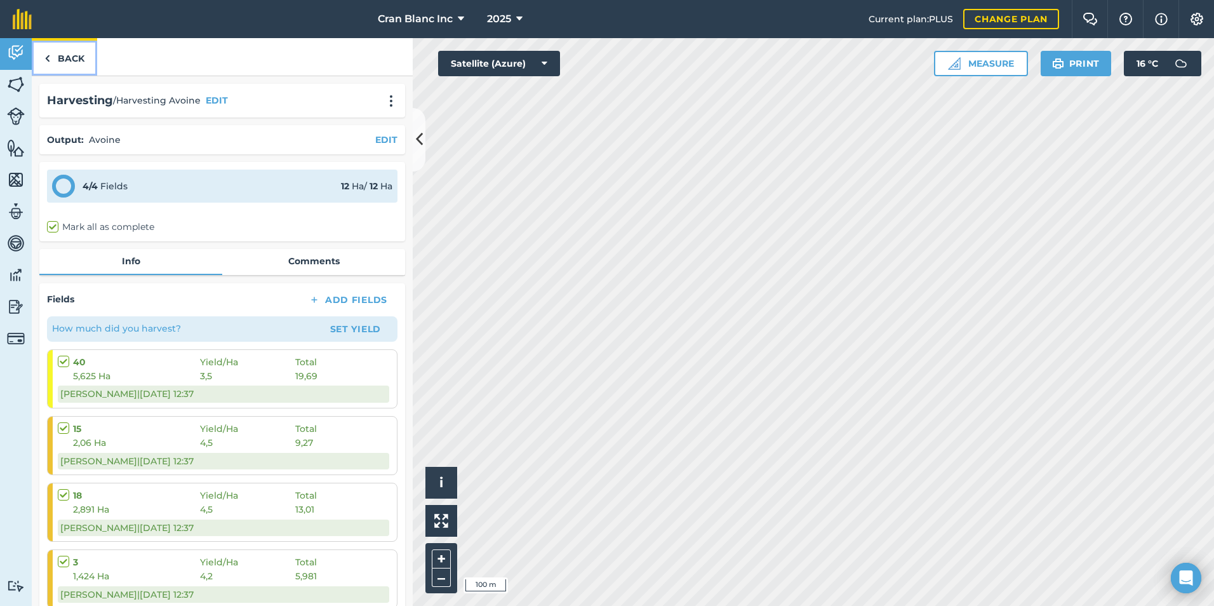
click at [70, 59] on link "Back" at bounding box center [64, 56] width 65 height 37
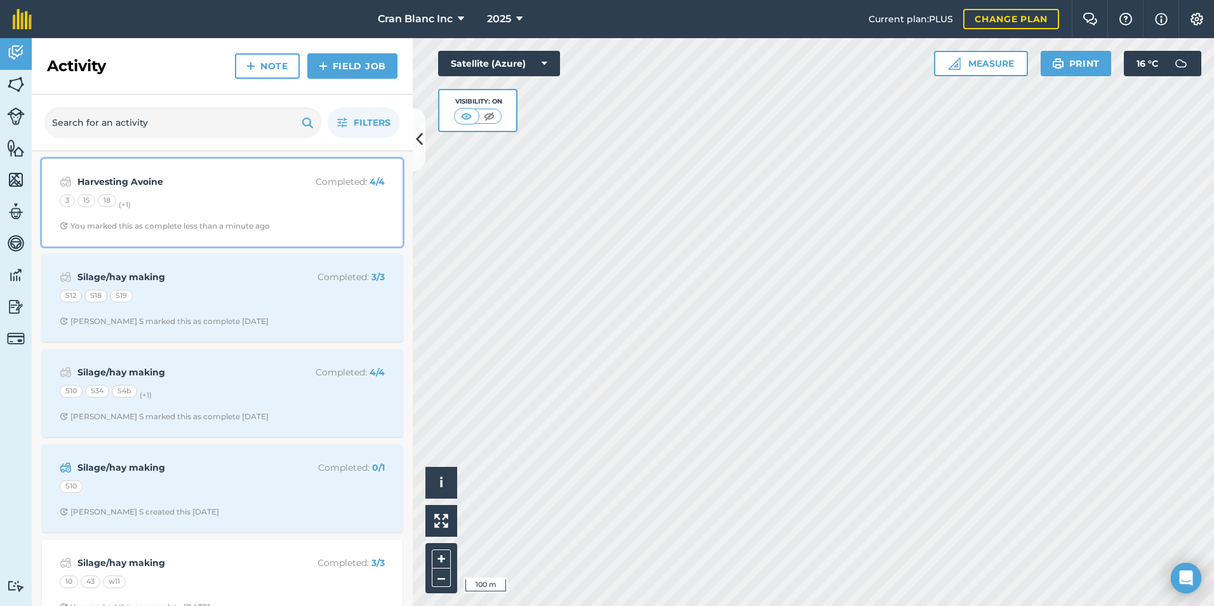
click at [171, 205] on div "3 15 18 (+ 1 )" at bounding box center [222, 202] width 325 height 17
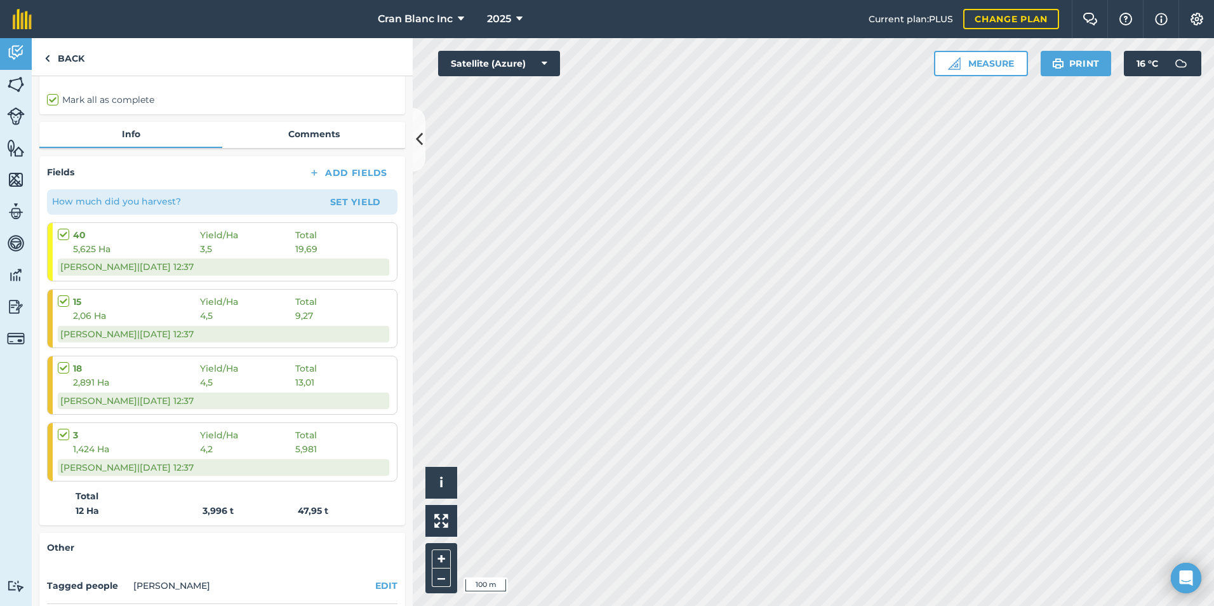
scroll to position [63, 0]
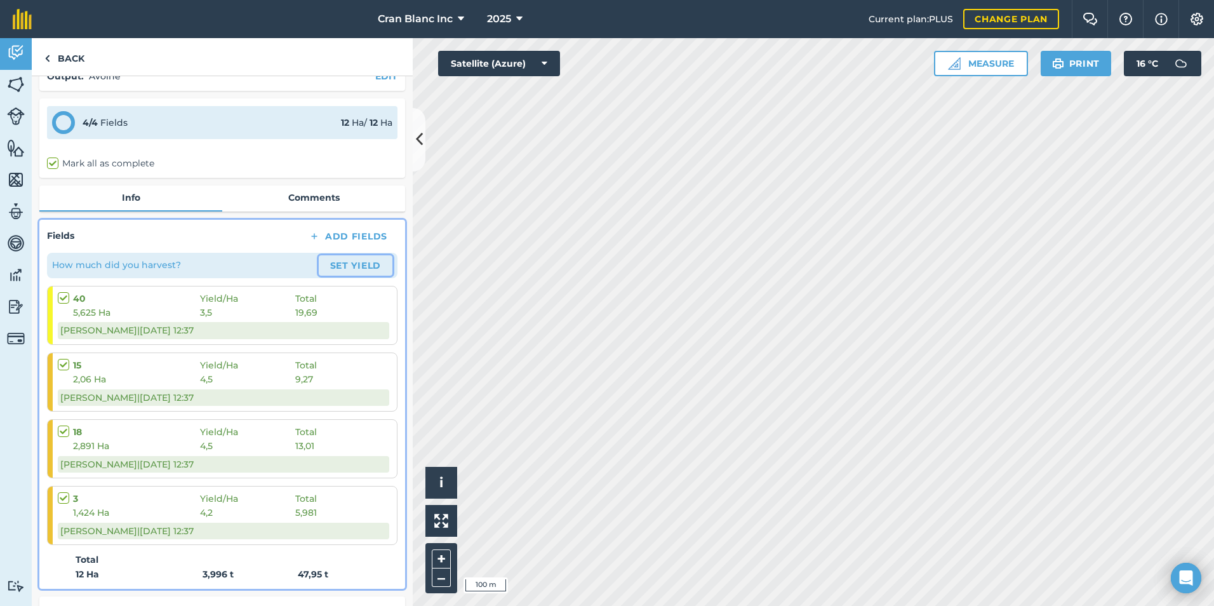
click at [344, 267] on button "Set Yield" at bounding box center [356, 265] width 74 height 20
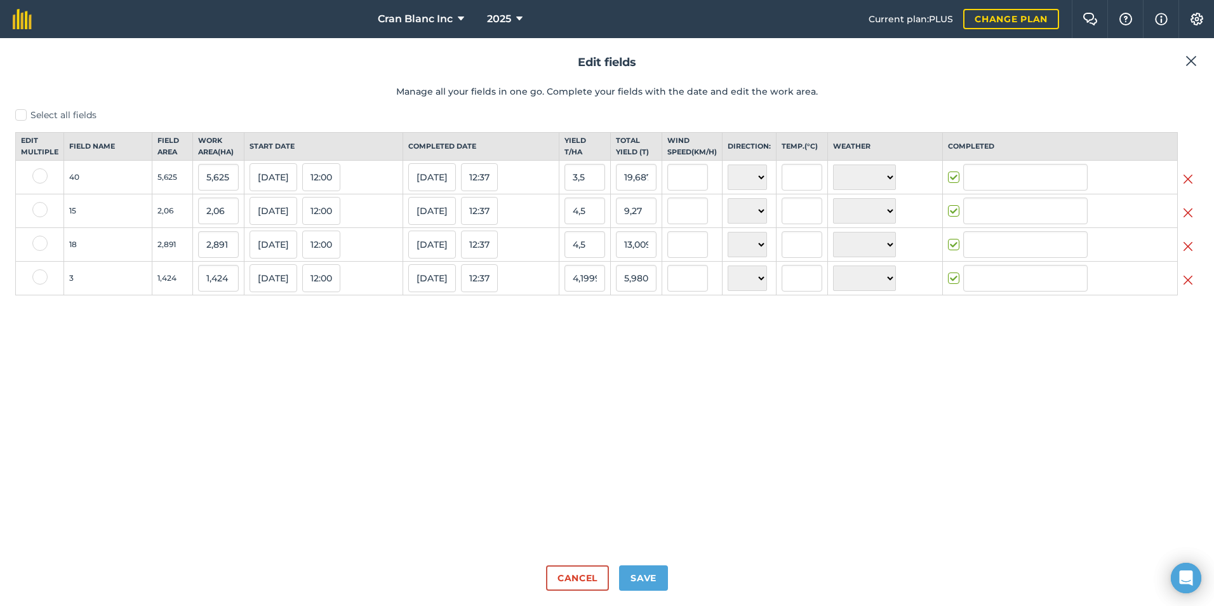
type input "[PERSON_NAME]"
drag, startPoint x: 1184, startPoint y: 63, endPoint x: 1192, endPoint y: 52, distance: 13.2
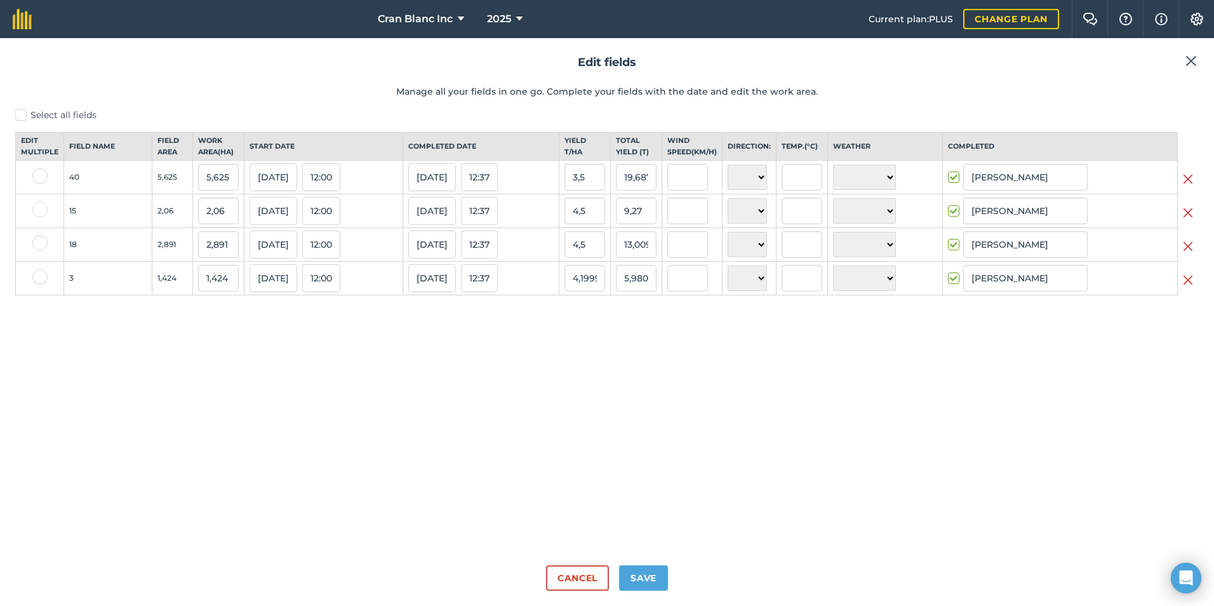
click at [1184, 63] on button at bounding box center [1191, 60] width 15 height 15
